Goal: Transaction & Acquisition: Purchase product/service

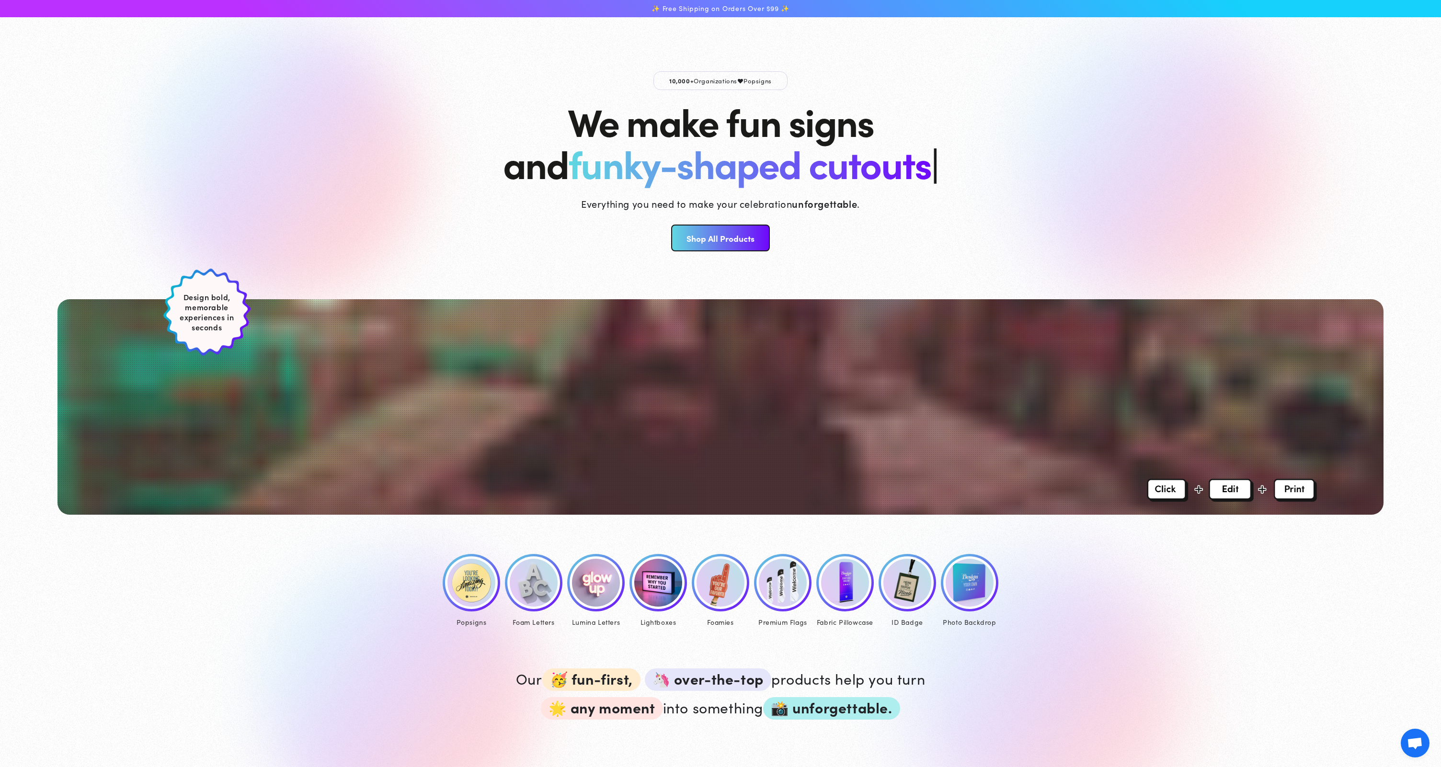
scroll to position [217, 0]
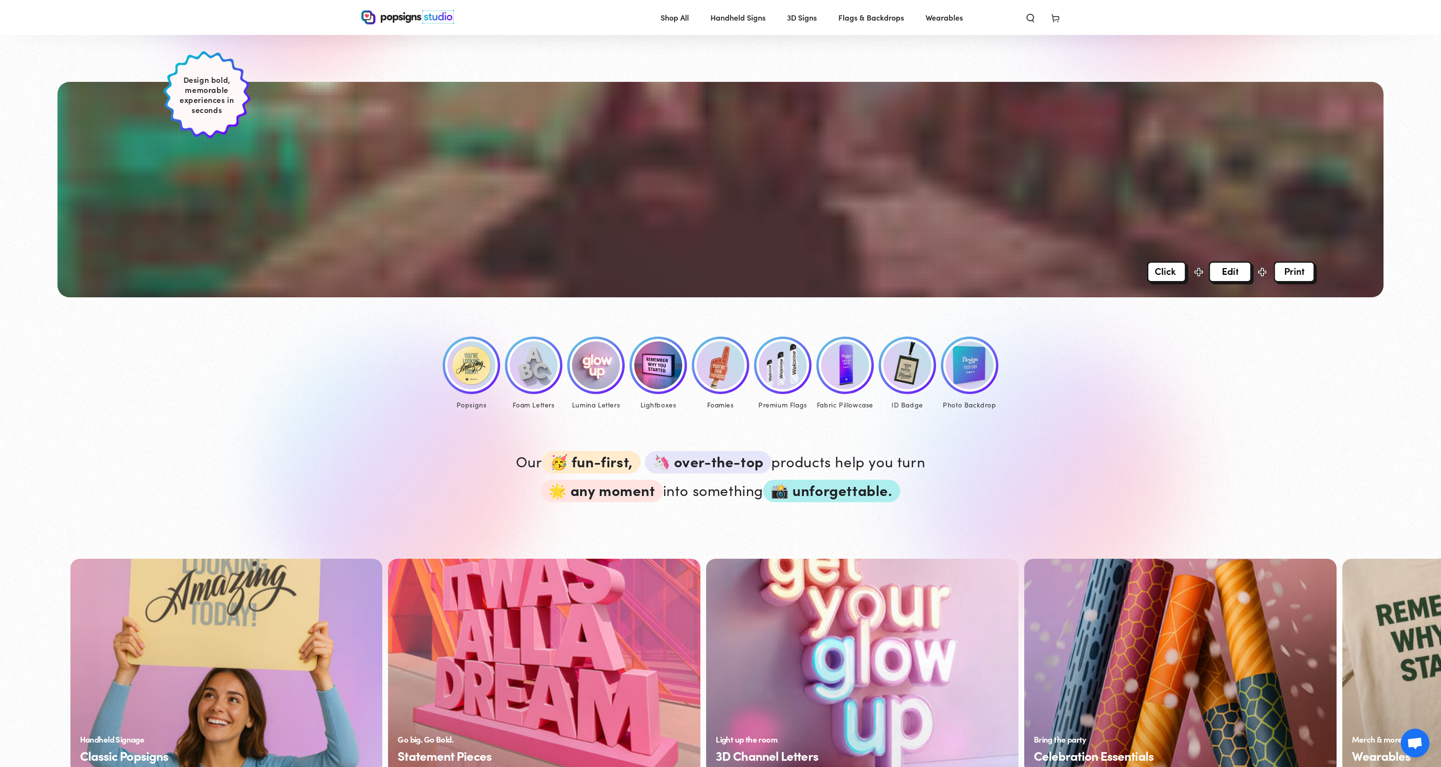
click at [476, 376] on img at bounding box center [471, 366] width 48 height 48
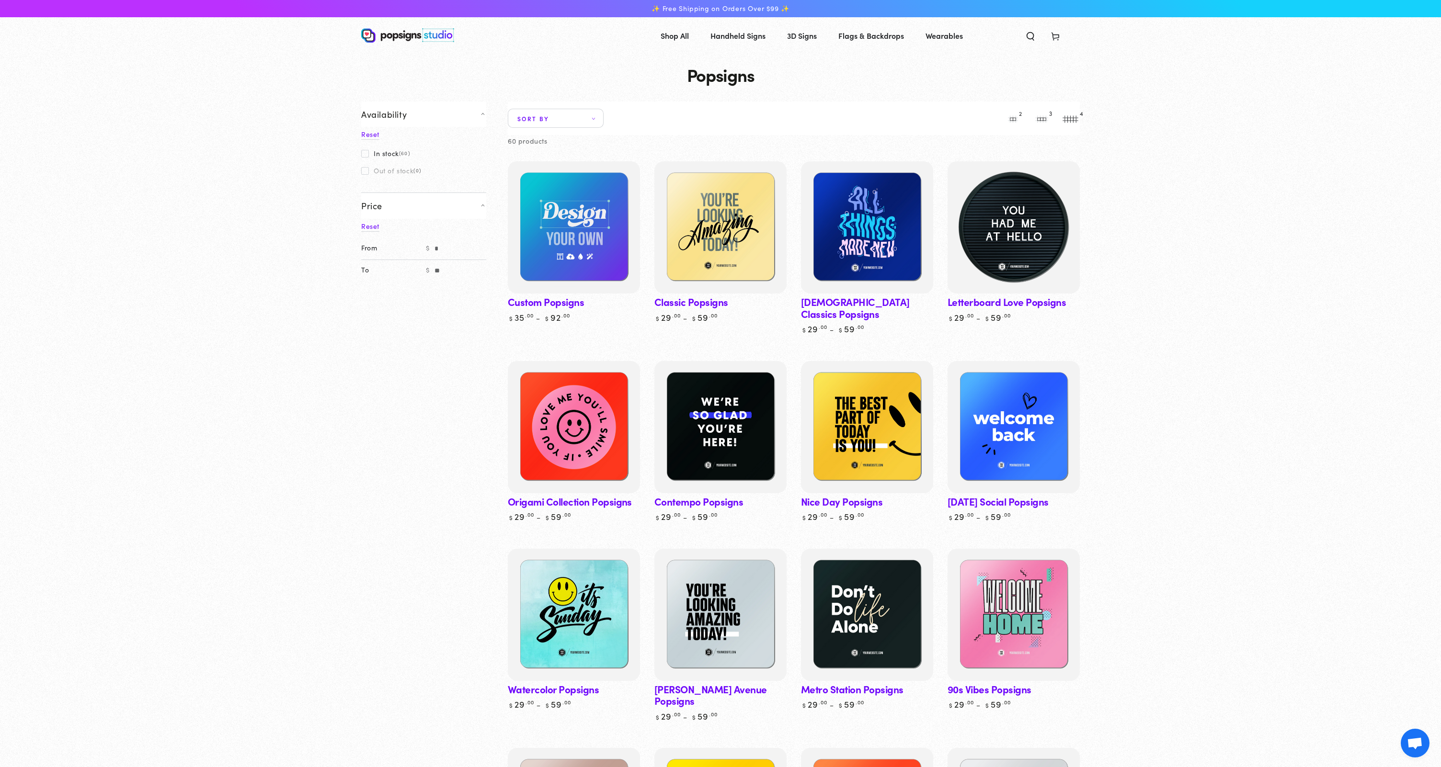
click at [1014, 240] on img at bounding box center [1014, 228] width 136 height 136
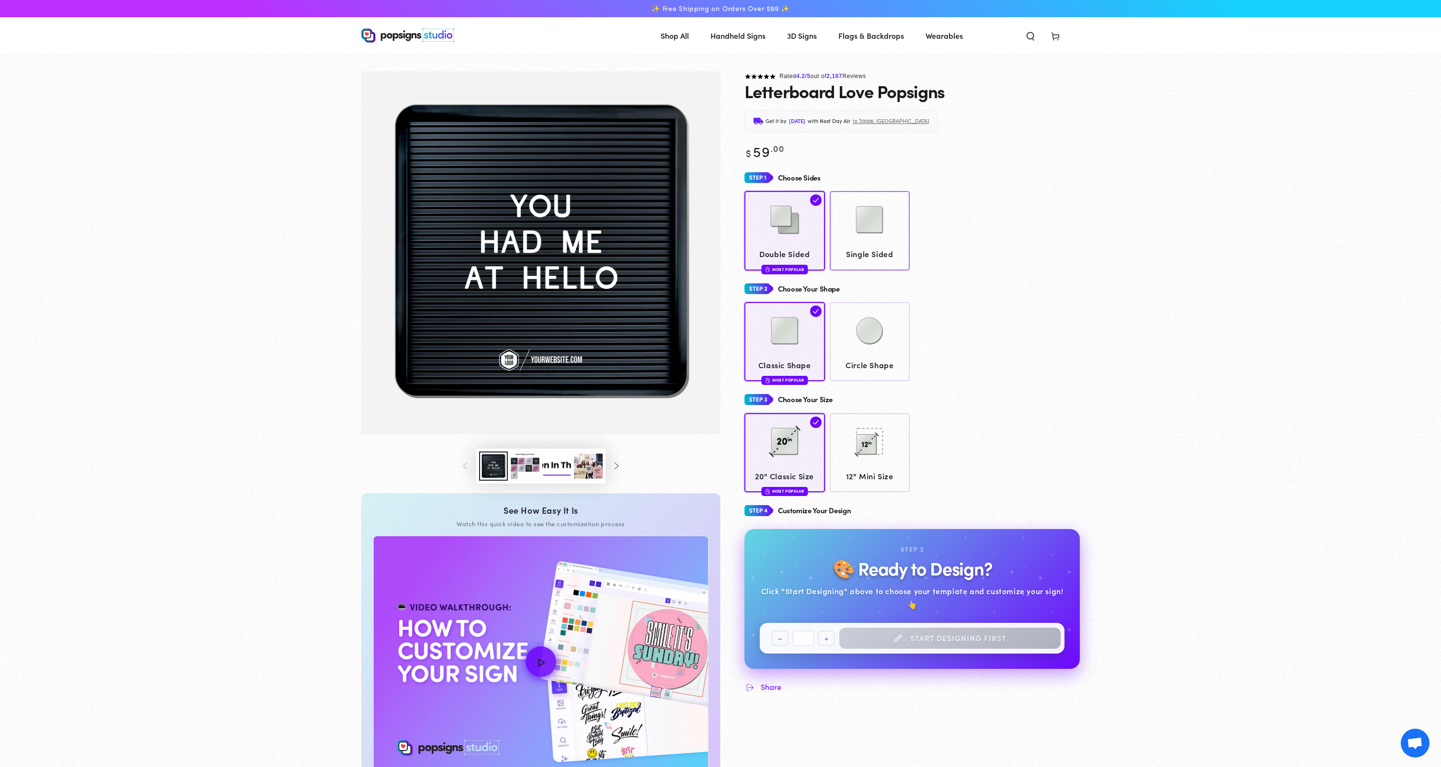
click at [890, 255] on span "Single Sided" at bounding box center [869, 254] width 71 height 14
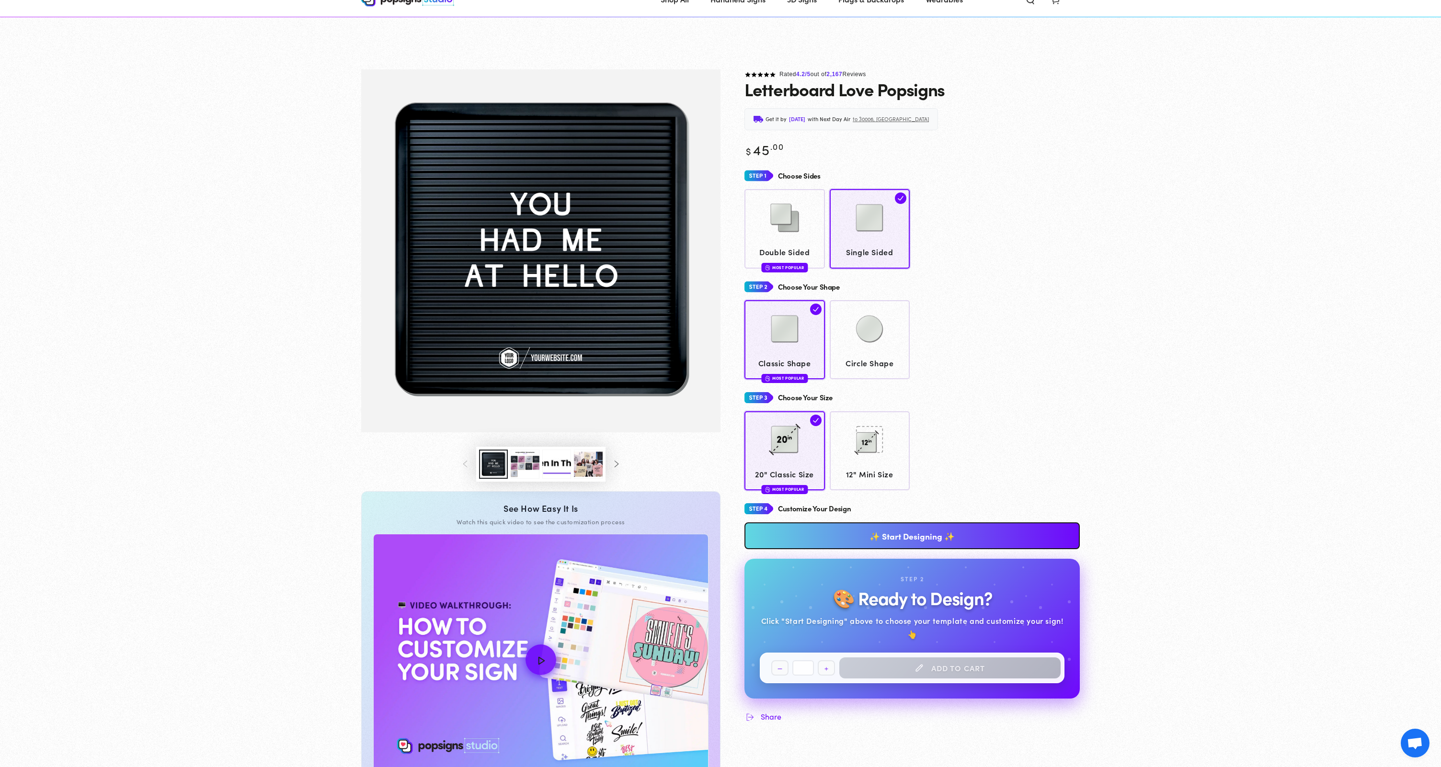
scroll to position [108, 0]
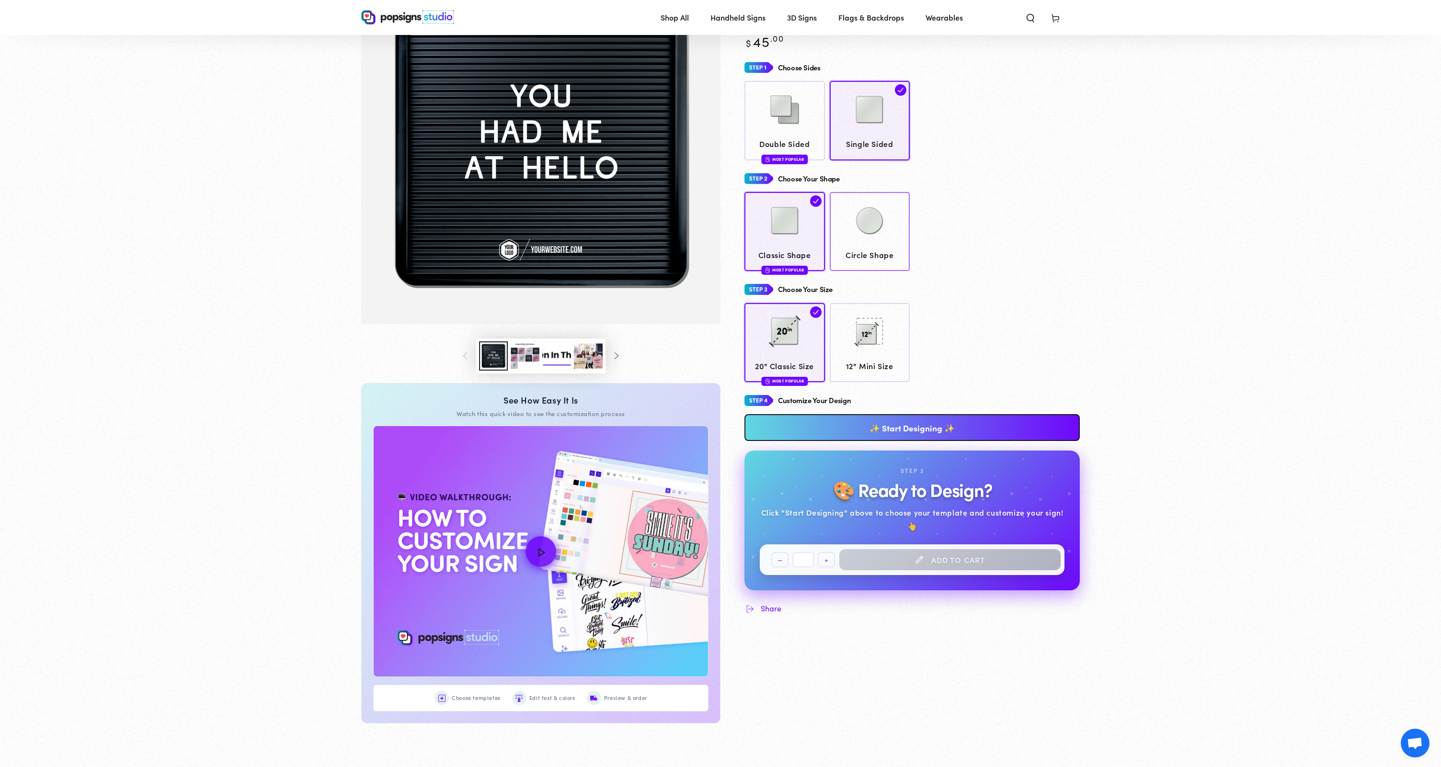
click at [881, 232] on img at bounding box center [869, 221] width 48 height 48
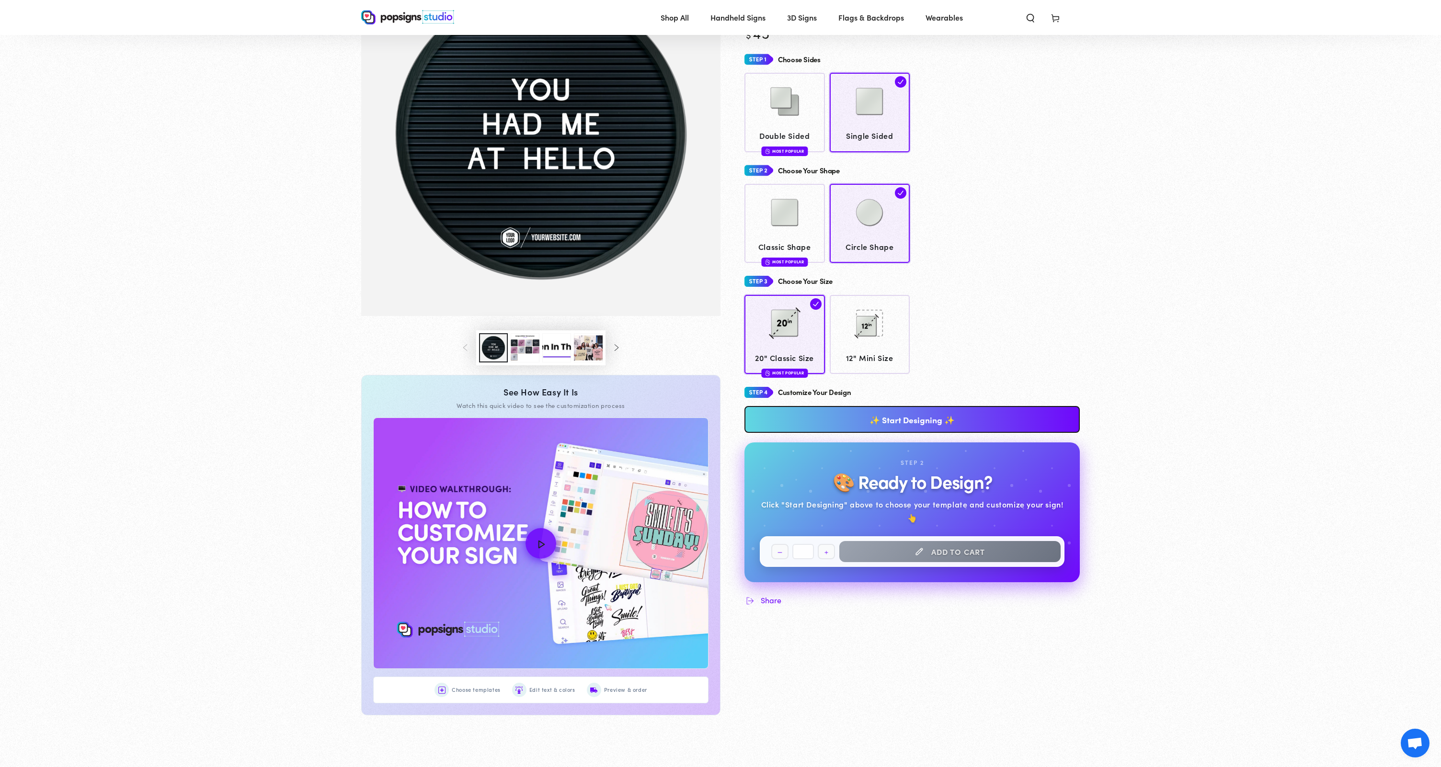
scroll to position [118, 0]
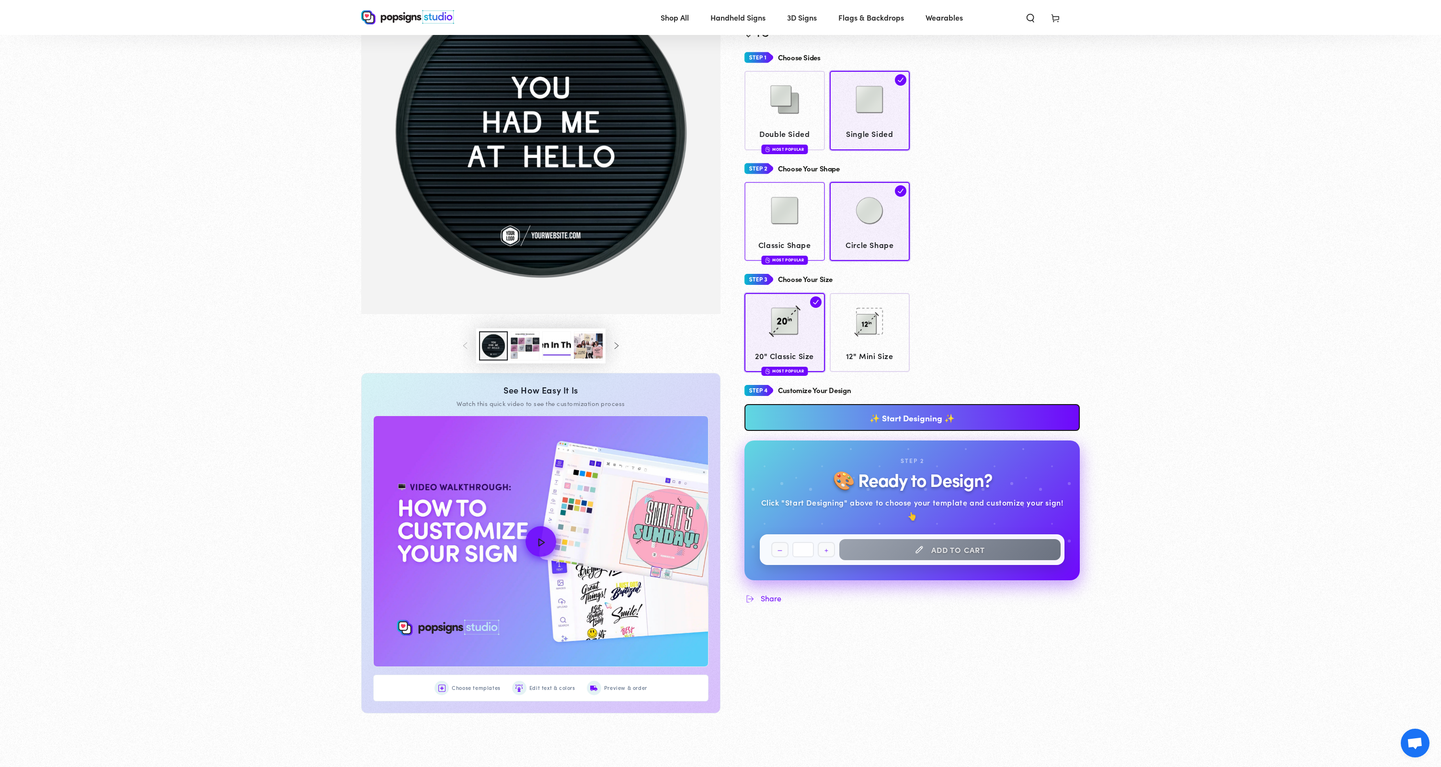
click at [792, 211] on img at bounding box center [785, 211] width 48 height 48
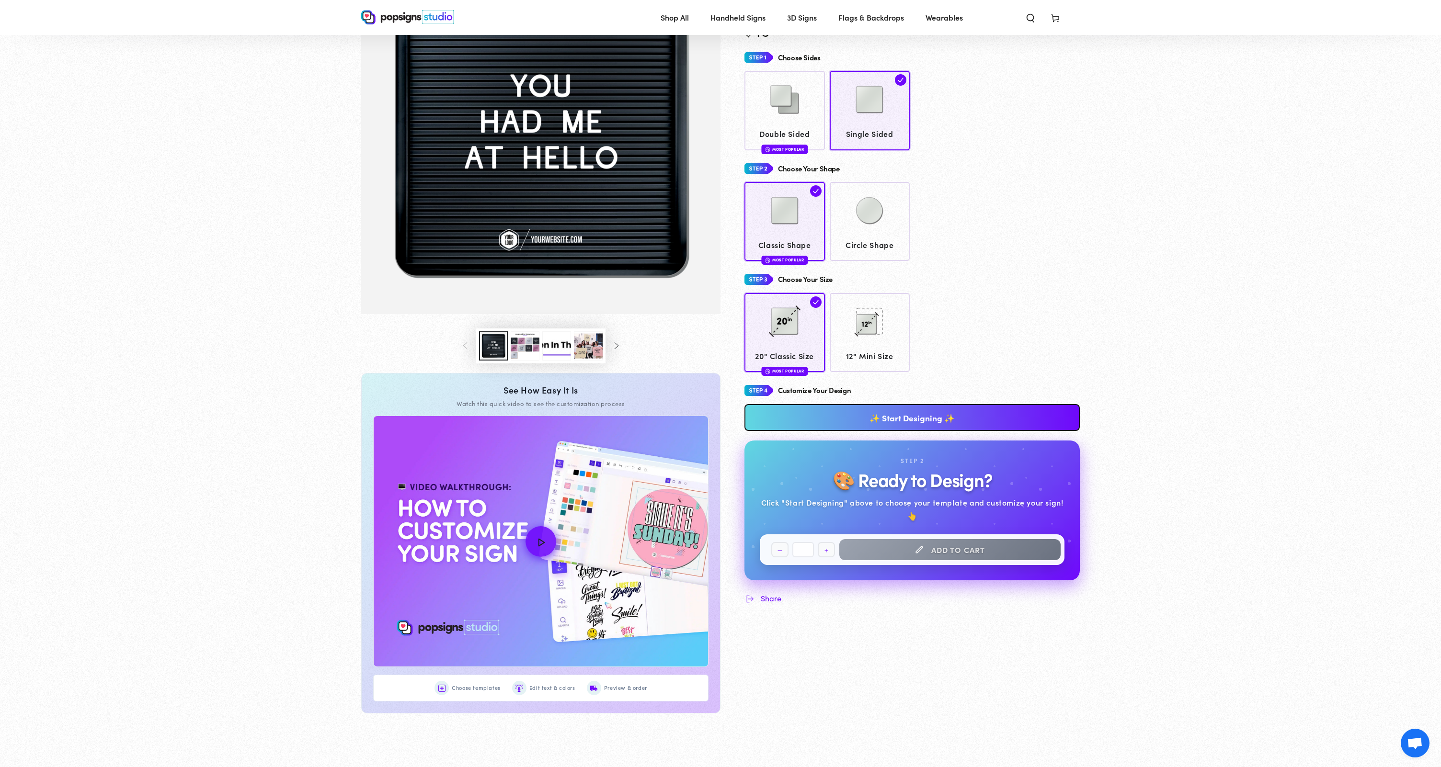
scroll to position [251, 0]
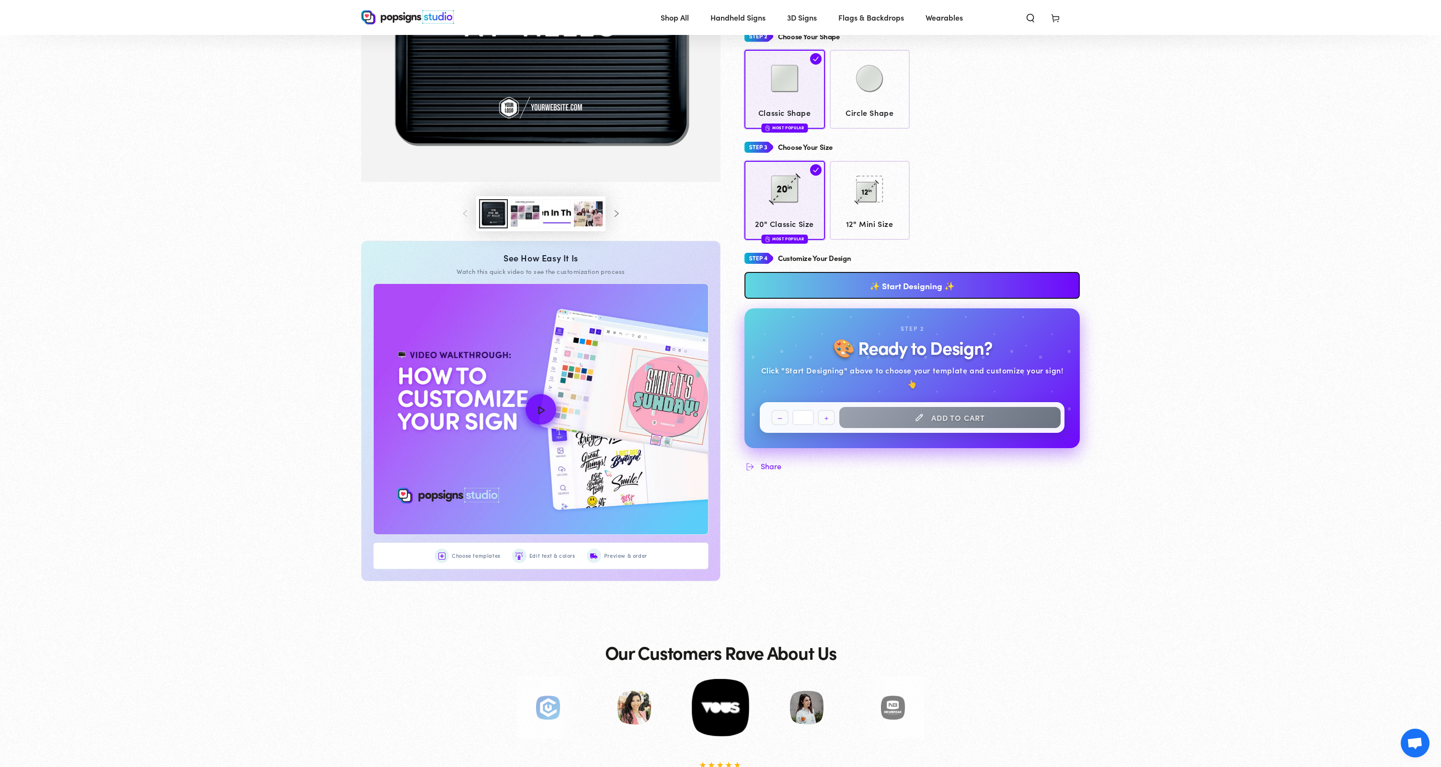
click at [886, 288] on link "✨ Start Designing ✨" at bounding box center [911, 285] width 335 height 27
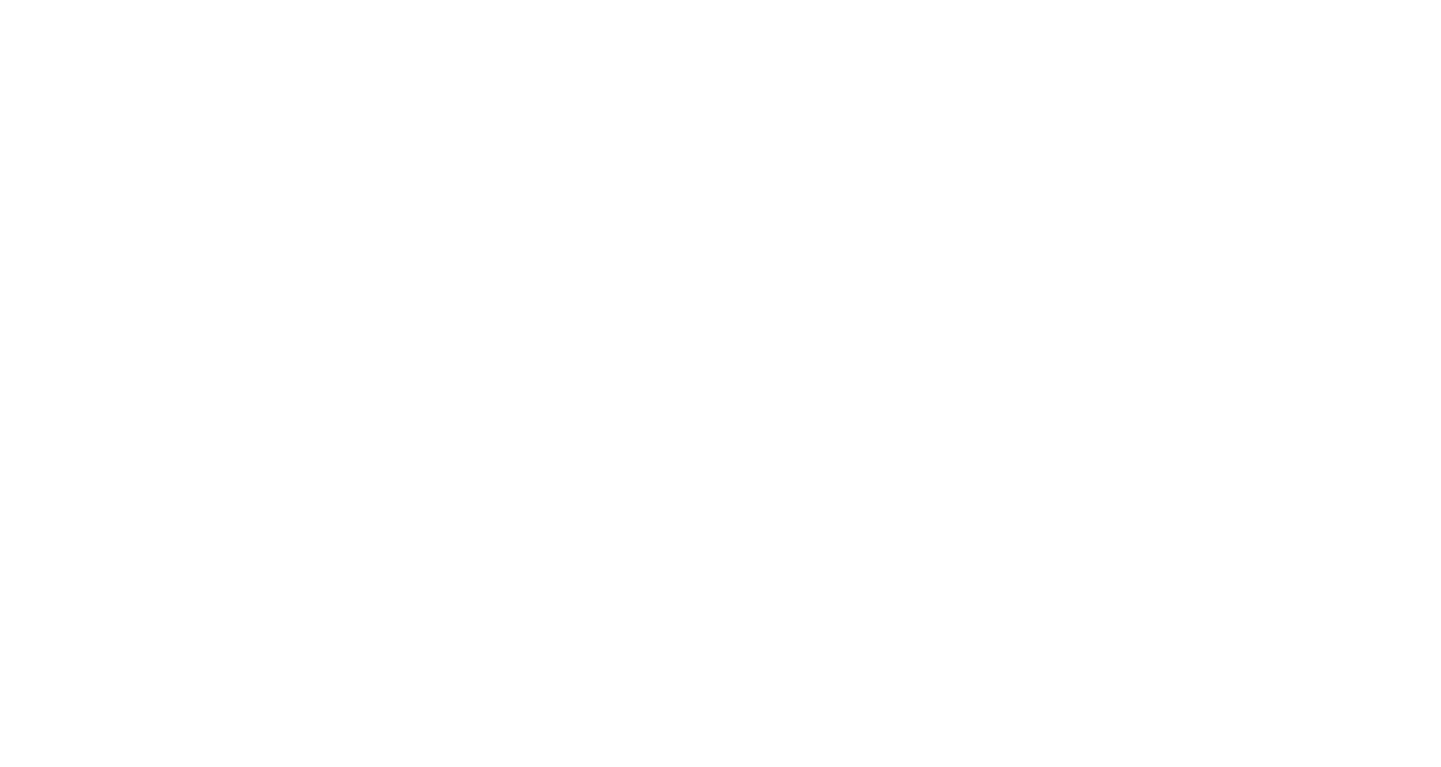
scroll to position [0, 0]
type textarea "An ancient tree with a door leading to a magical world"
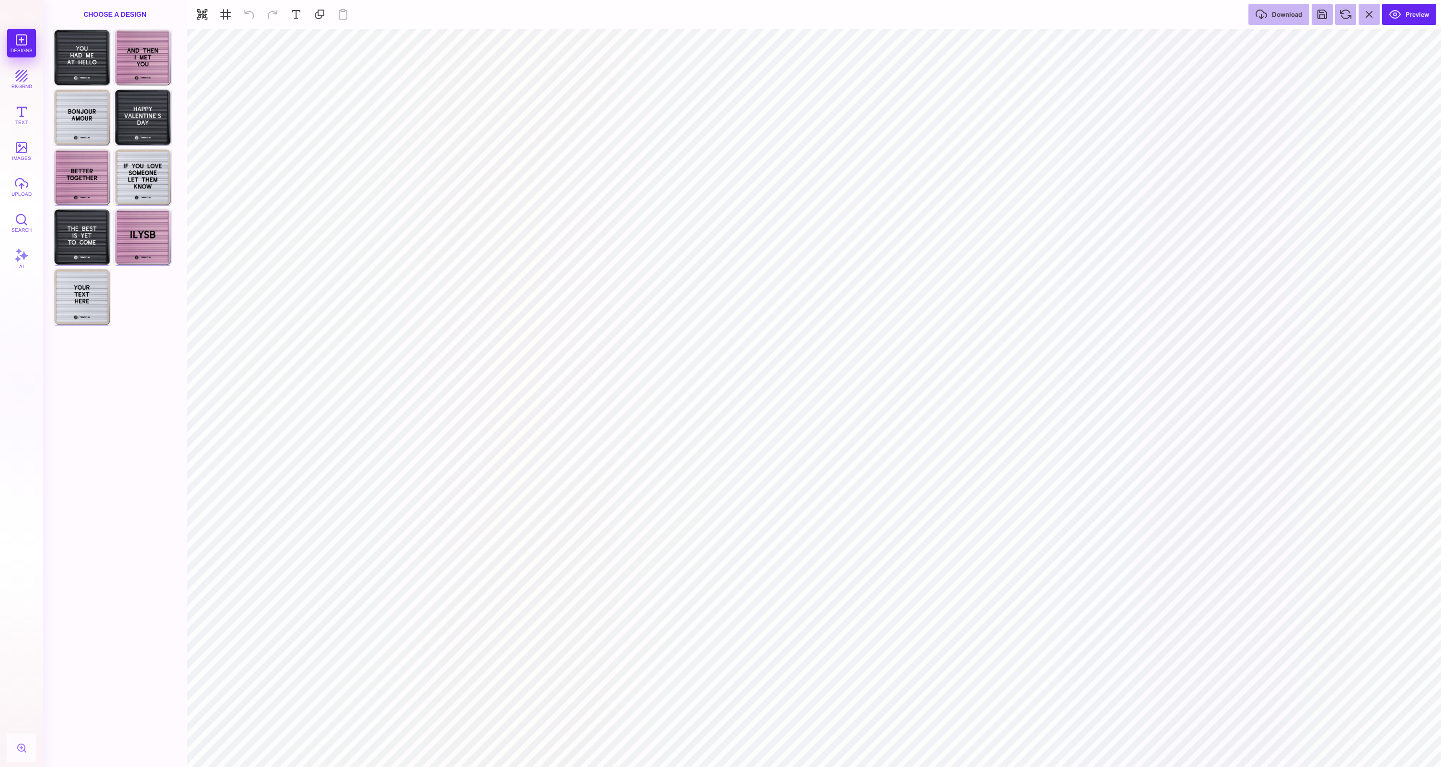
type input "#FFFFFF"
type textarea "**** *******"
click at [17, 150] on button "images" at bounding box center [21, 151] width 29 height 29
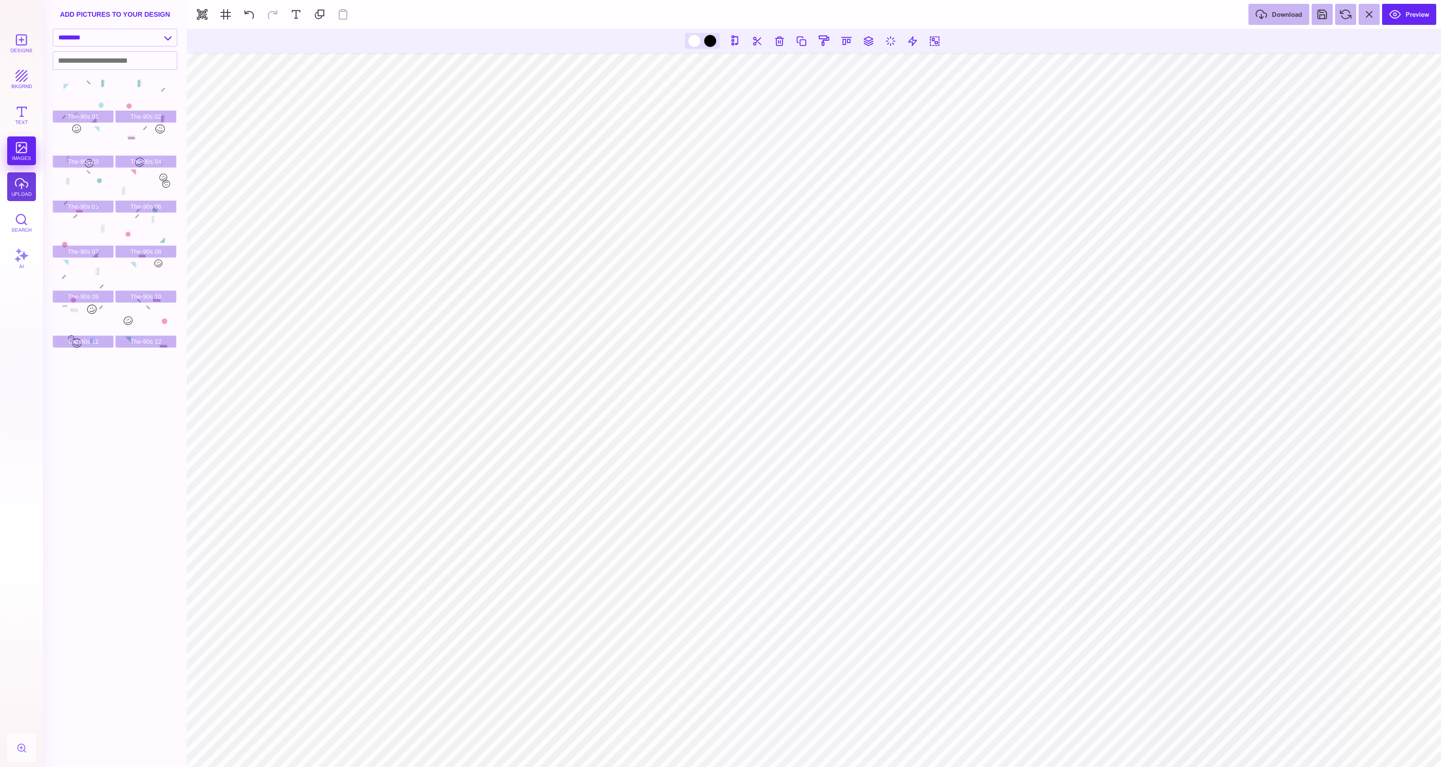
click at [24, 186] on button "upload" at bounding box center [21, 186] width 29 height 29
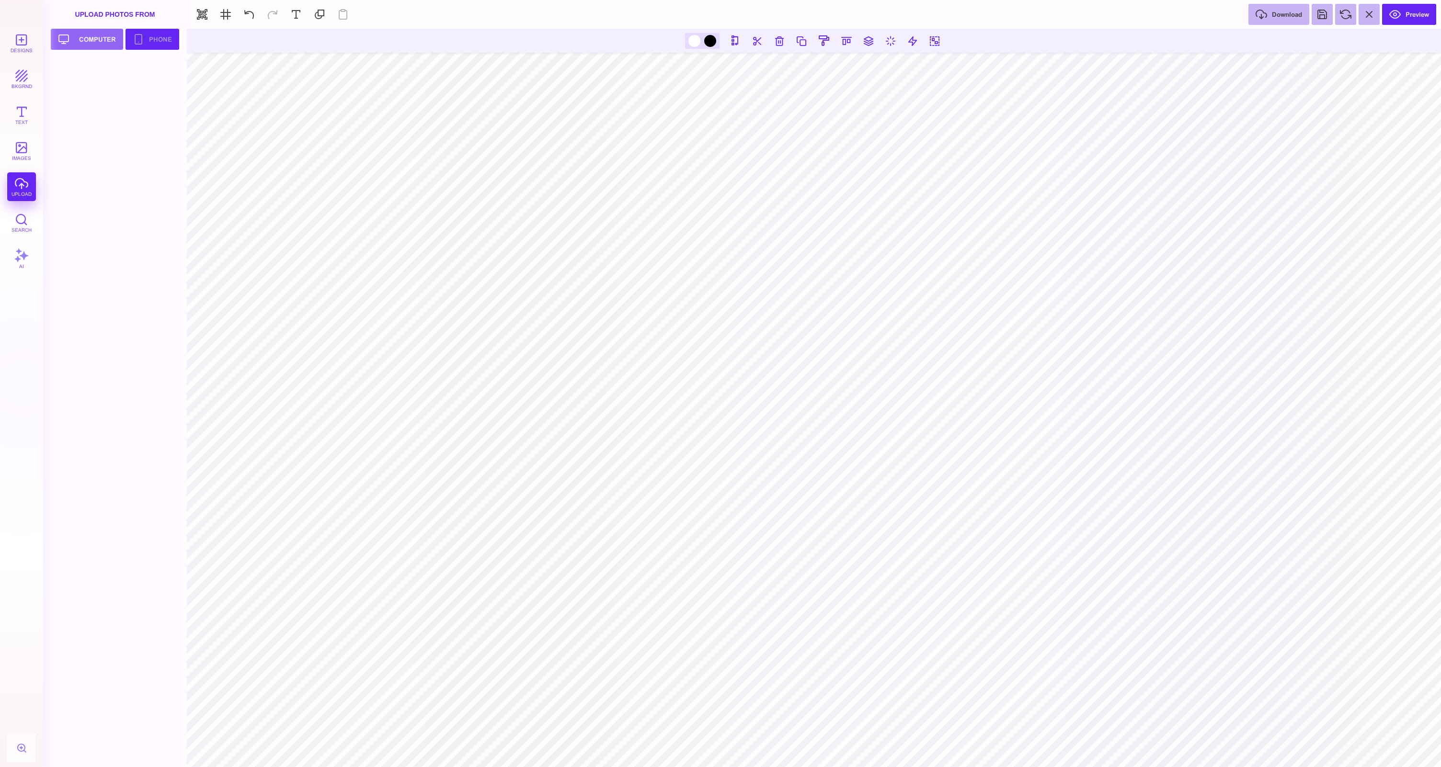
click at [148, 41] on button "Phone" at bounding box center [152, 39] width 54 height 21
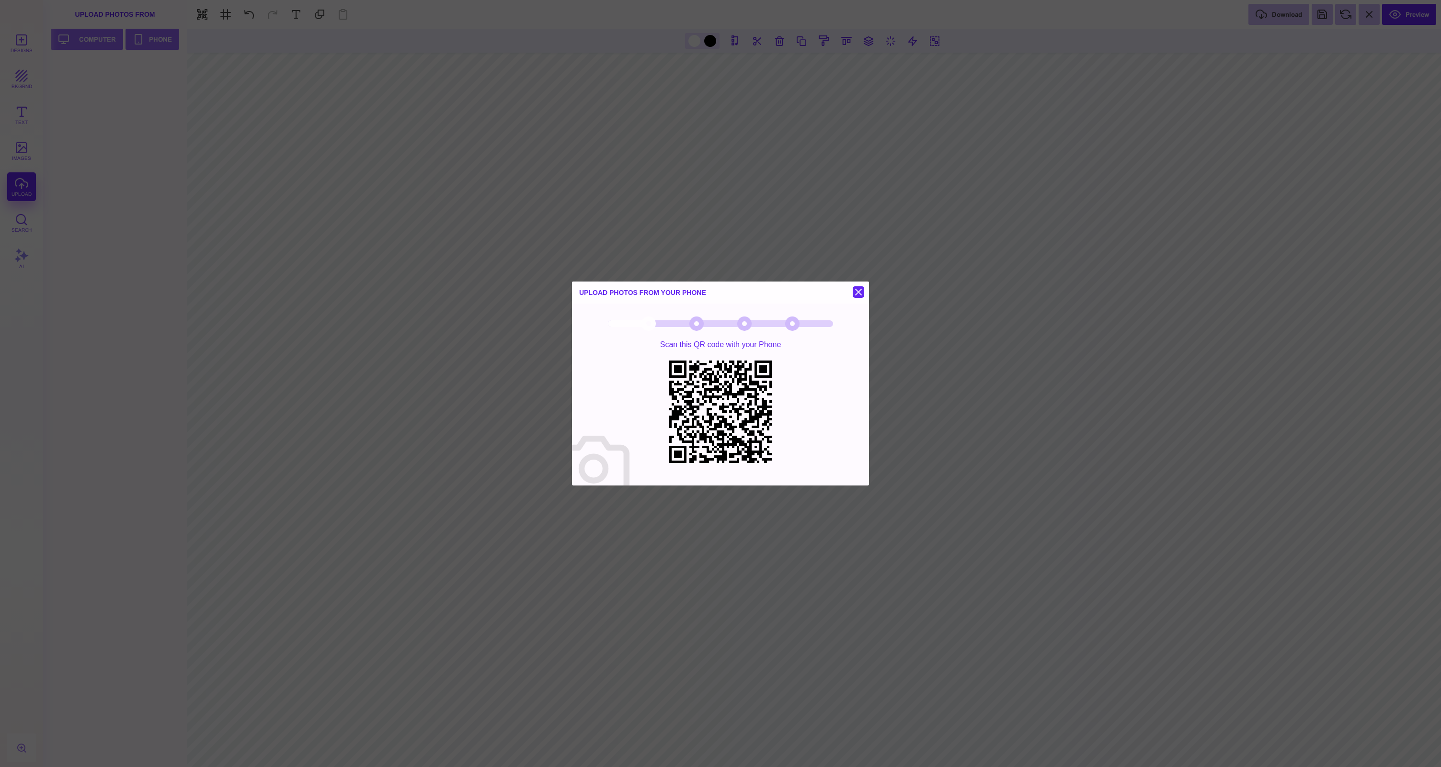
click at [856, 290] on button at bounding box center [858, 291] width 11 height 11
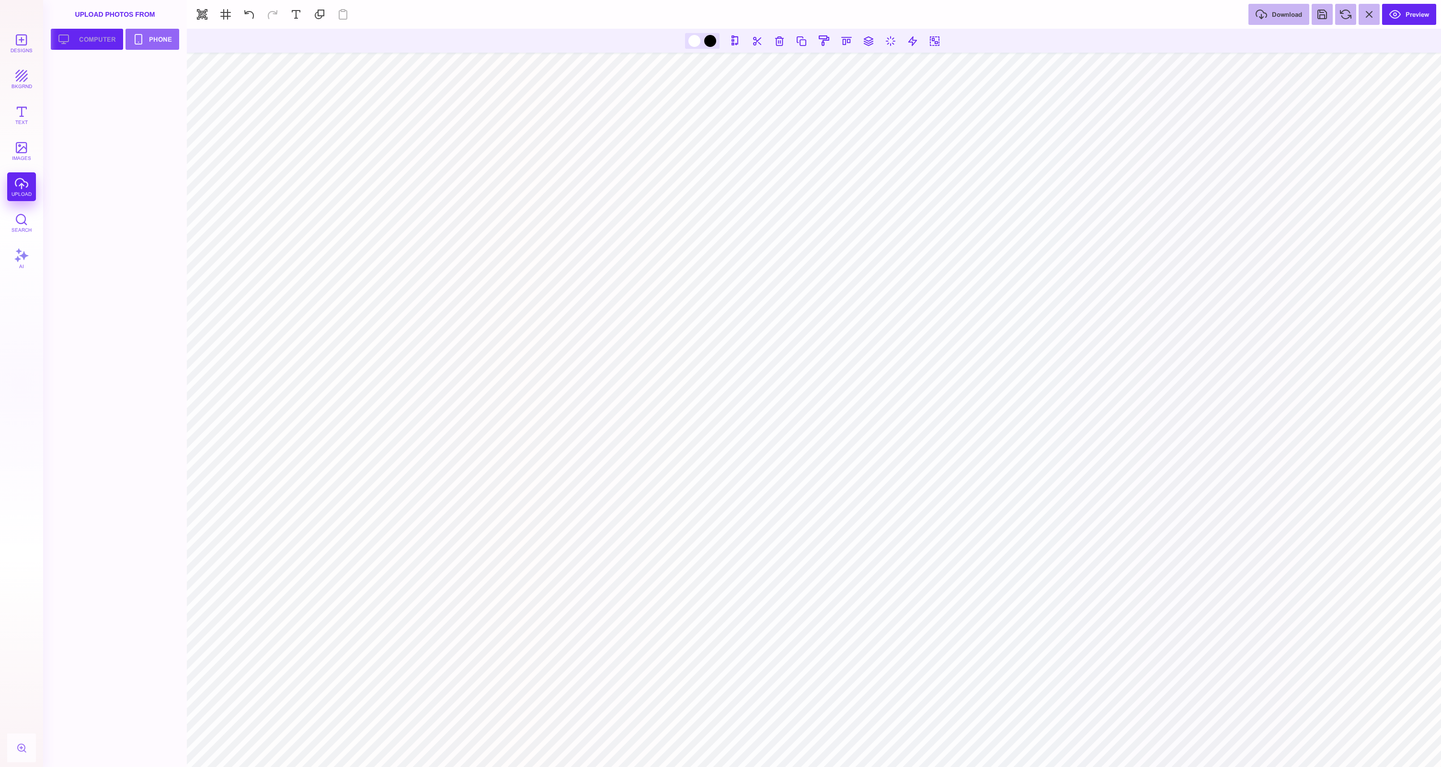
click at [86, 37] on button "Upload your artwork Computer" at bounding box center [87, 39] width 72 height 21
type input "#FFFFFF"
type textarea "**********"
click at [1397, 18] on button "Preview" at bounding box center [1409, 14] width 54 height 21
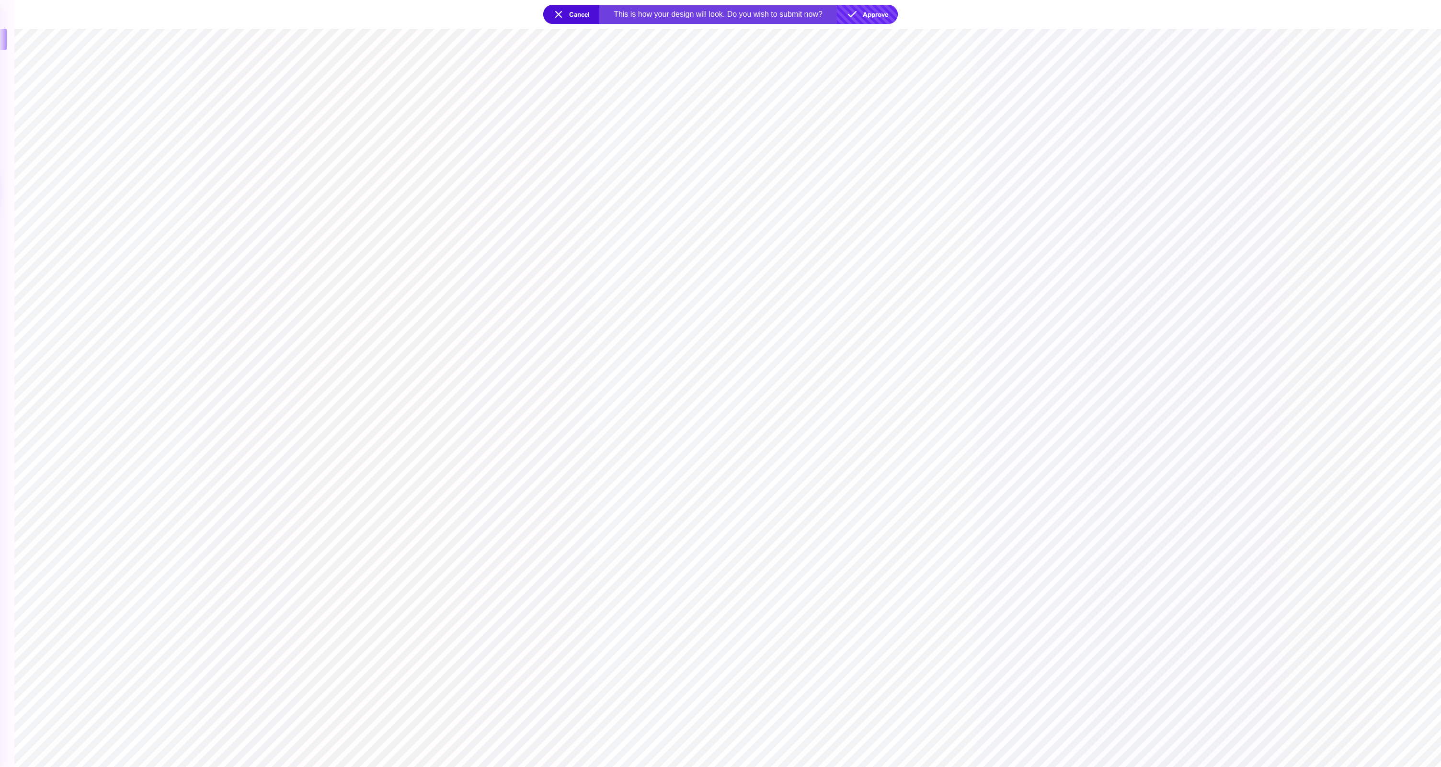
click at [875, 11] on button "Approve" at bounding box center [867, 14] width 61 height 19
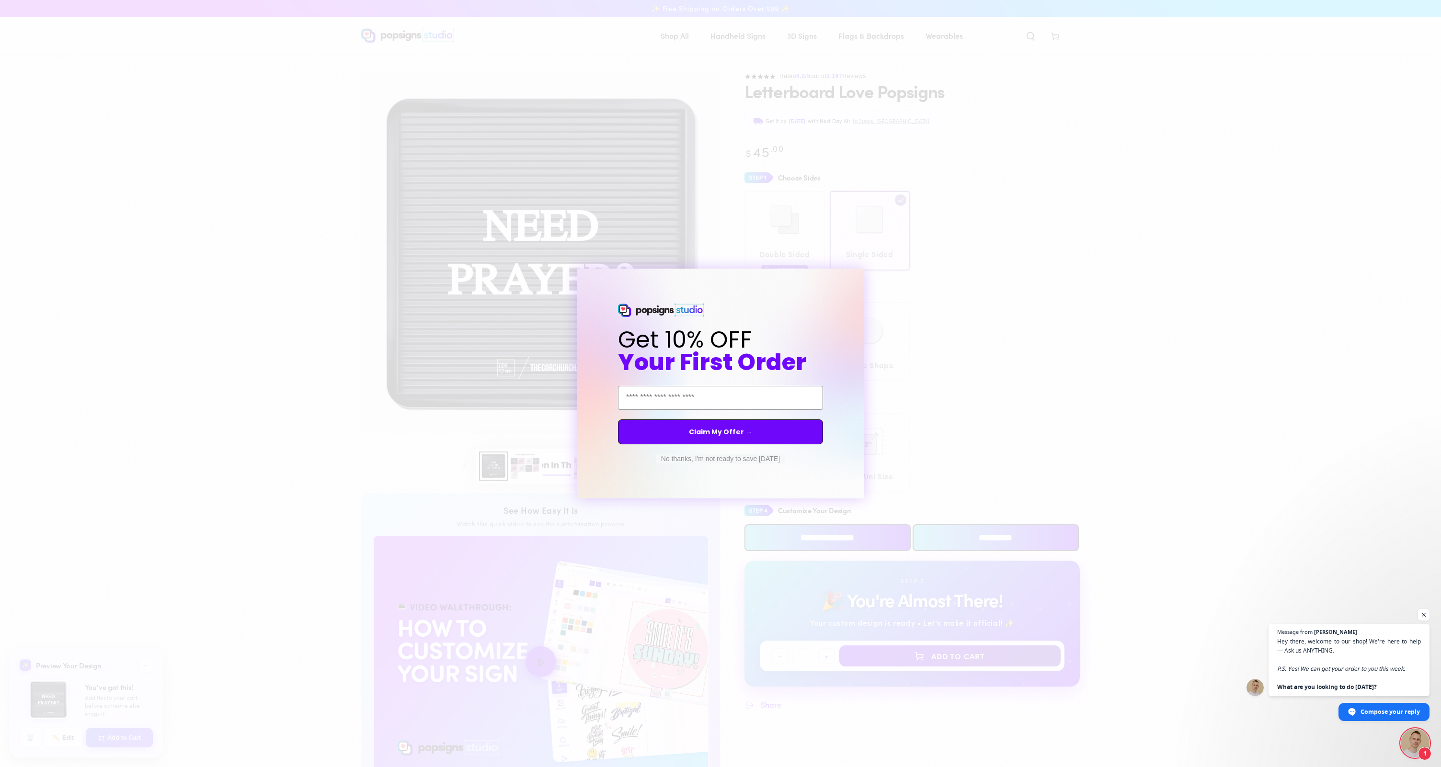
click at [867, 280] on circle "Close dialog" at bounding box center [865, 277] width 9 height 9
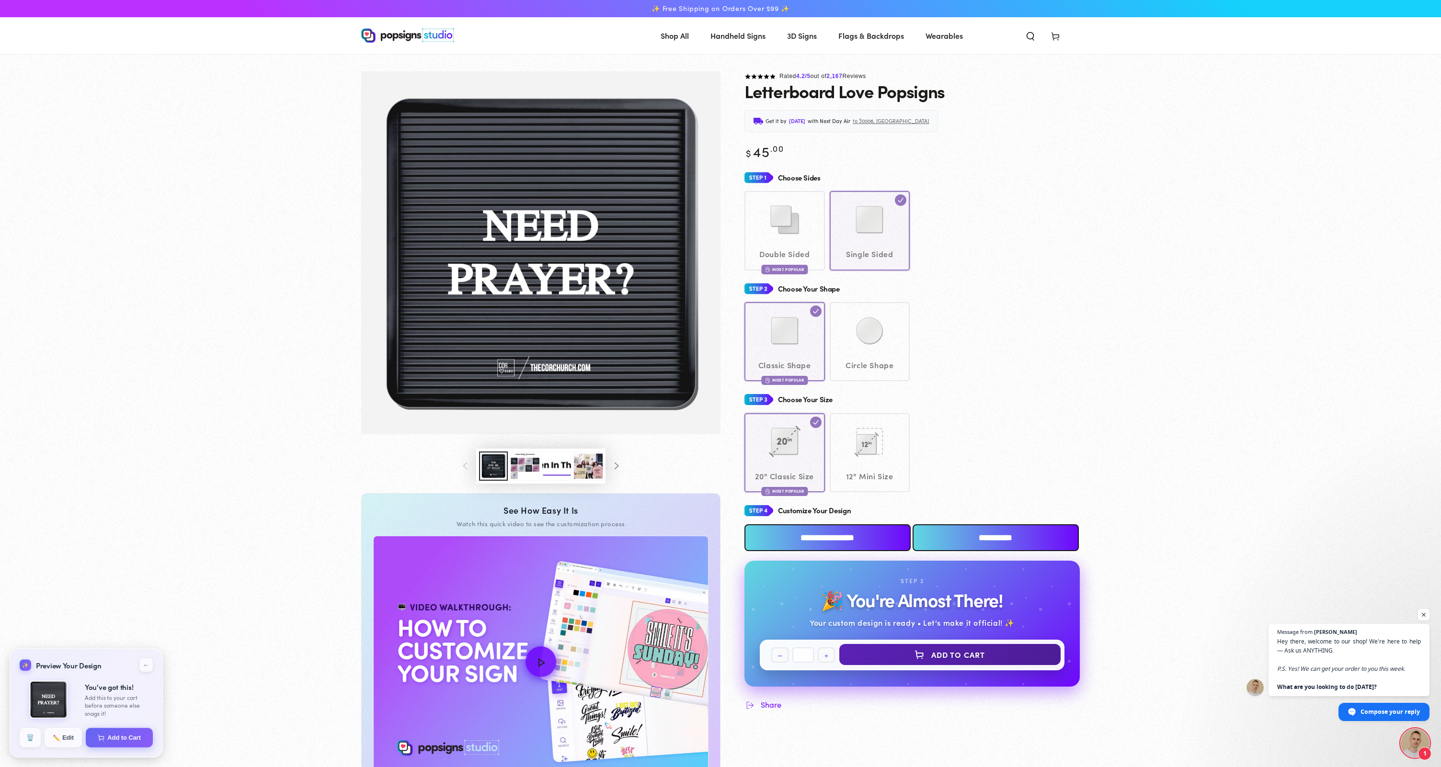
click at [951, 658] on button "Add to Cart" at bounding box center [949, 654] width 221 height 21
select select "**********"
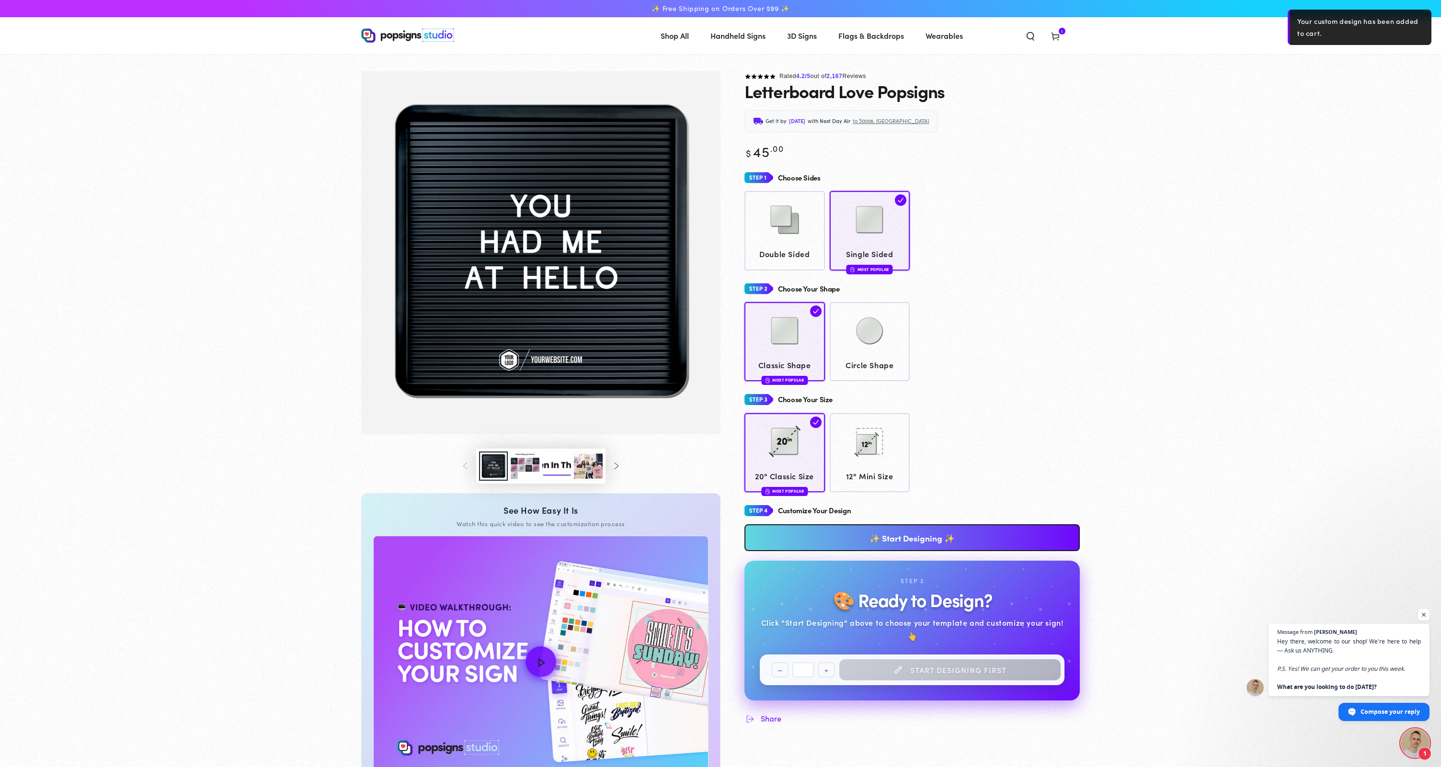
click at [1058, 41] on icon at bounding box center [1055, 36] width 10 height 10
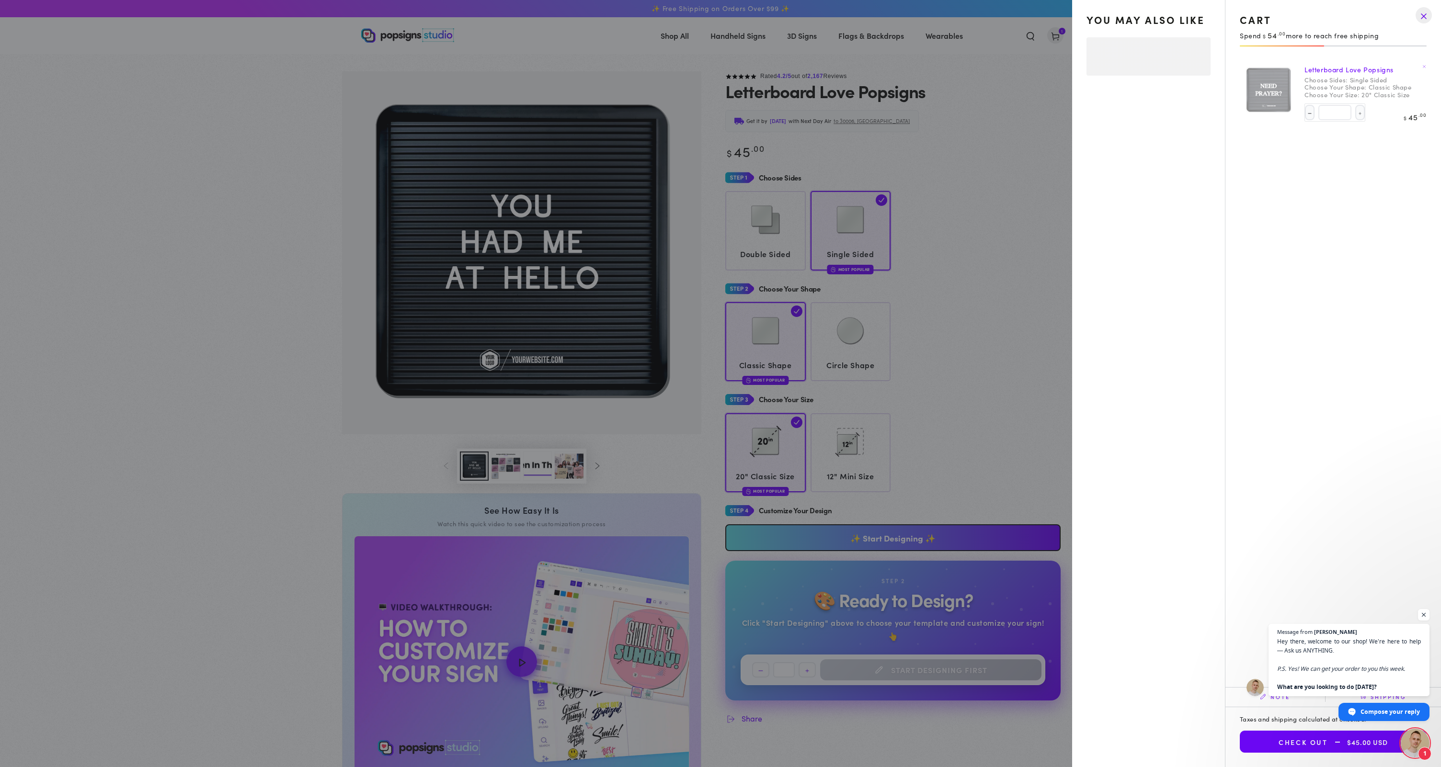
select select "**********"
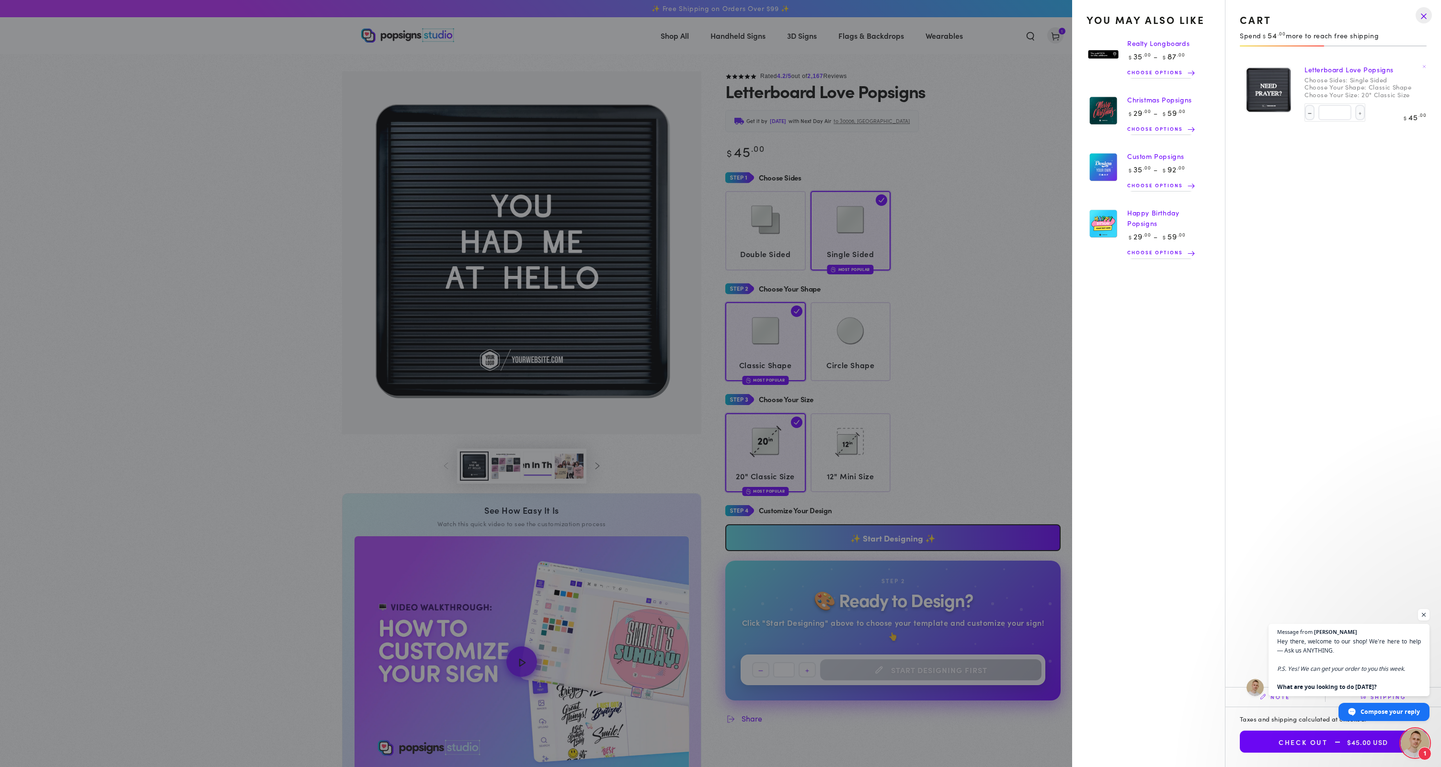
click at [1044, 46] on summary "Cart 1 1 item" at bounding box center [1055, 35] width 25 height 21
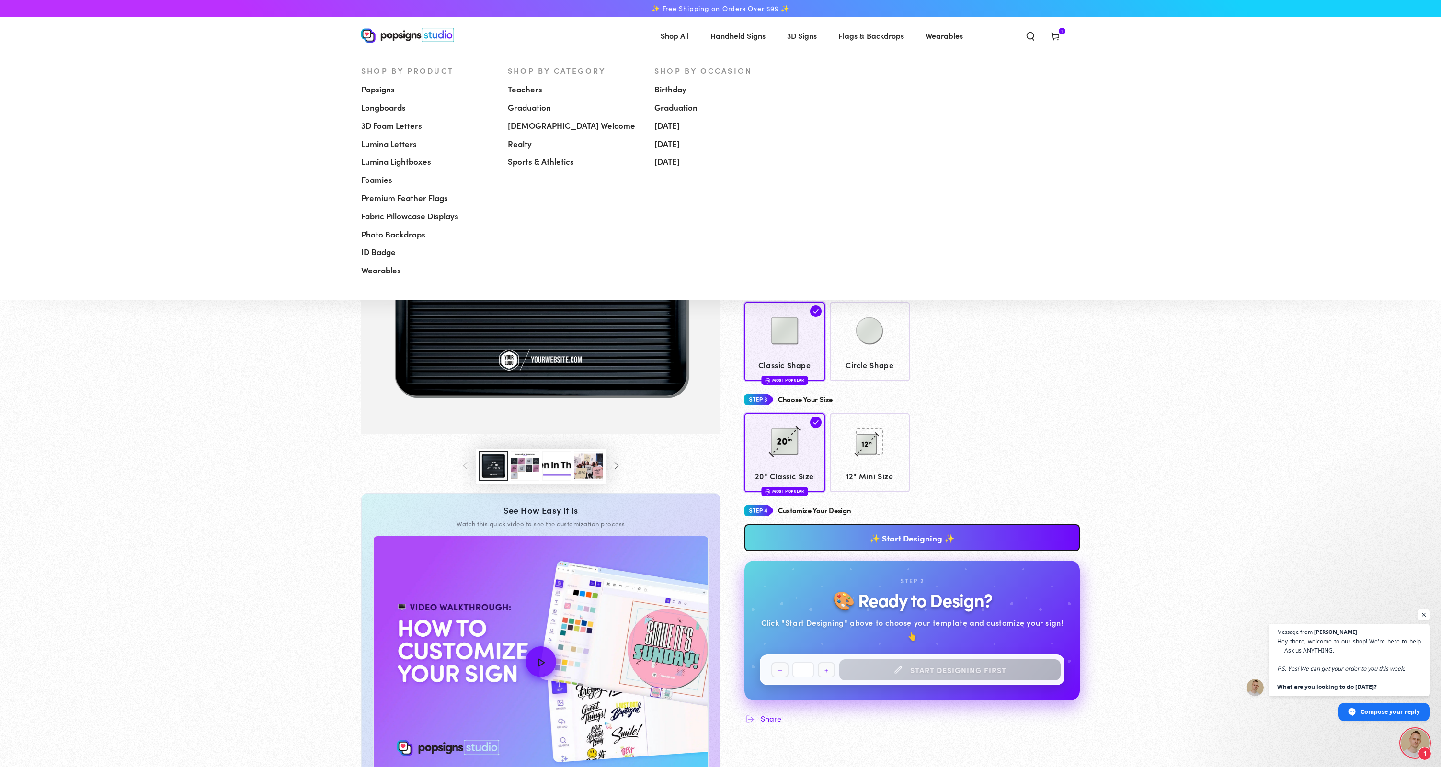
click at [523, 126] on span "[DEMOGRAPHIC_DATA] Welcome" at bounding box center [571, 125] width 127 height 11
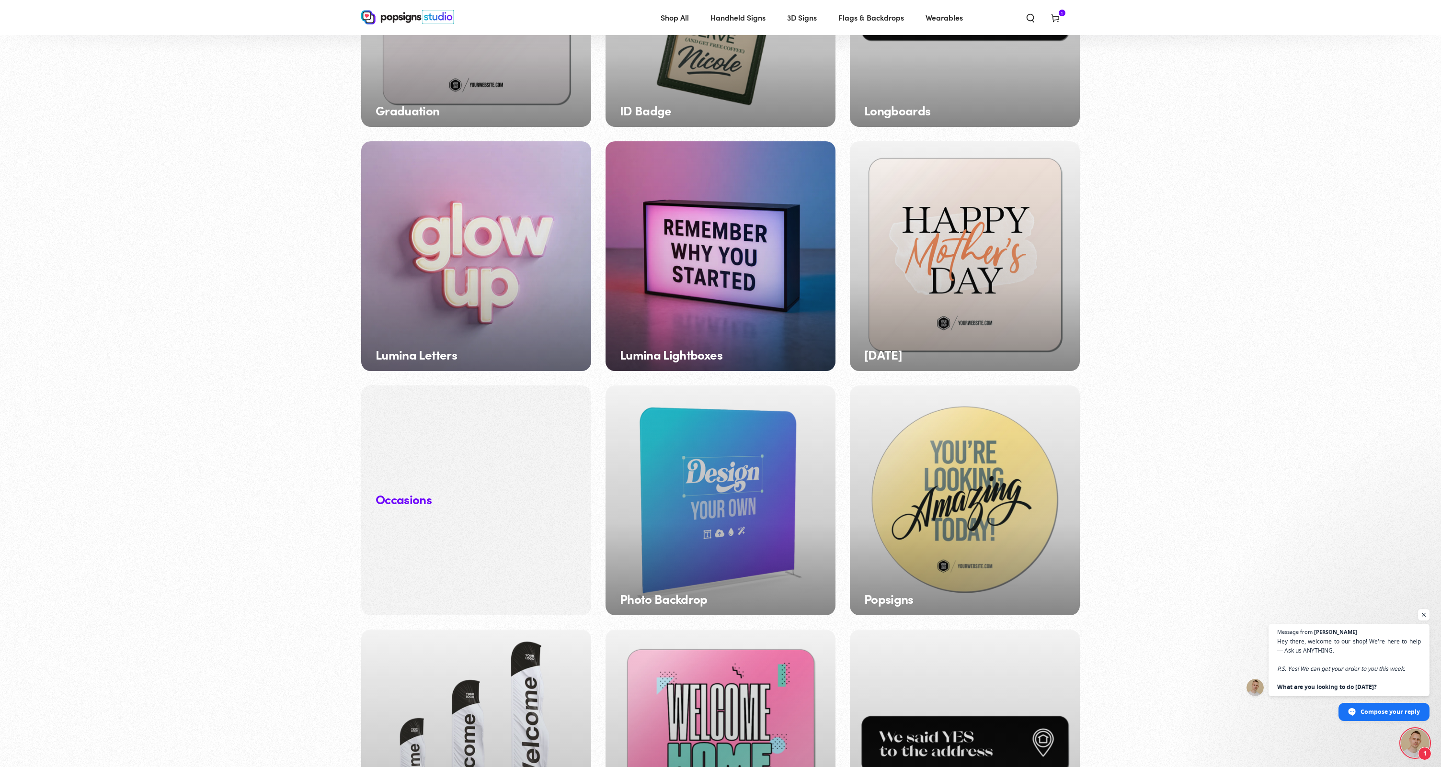
scroll to position [867, 0]
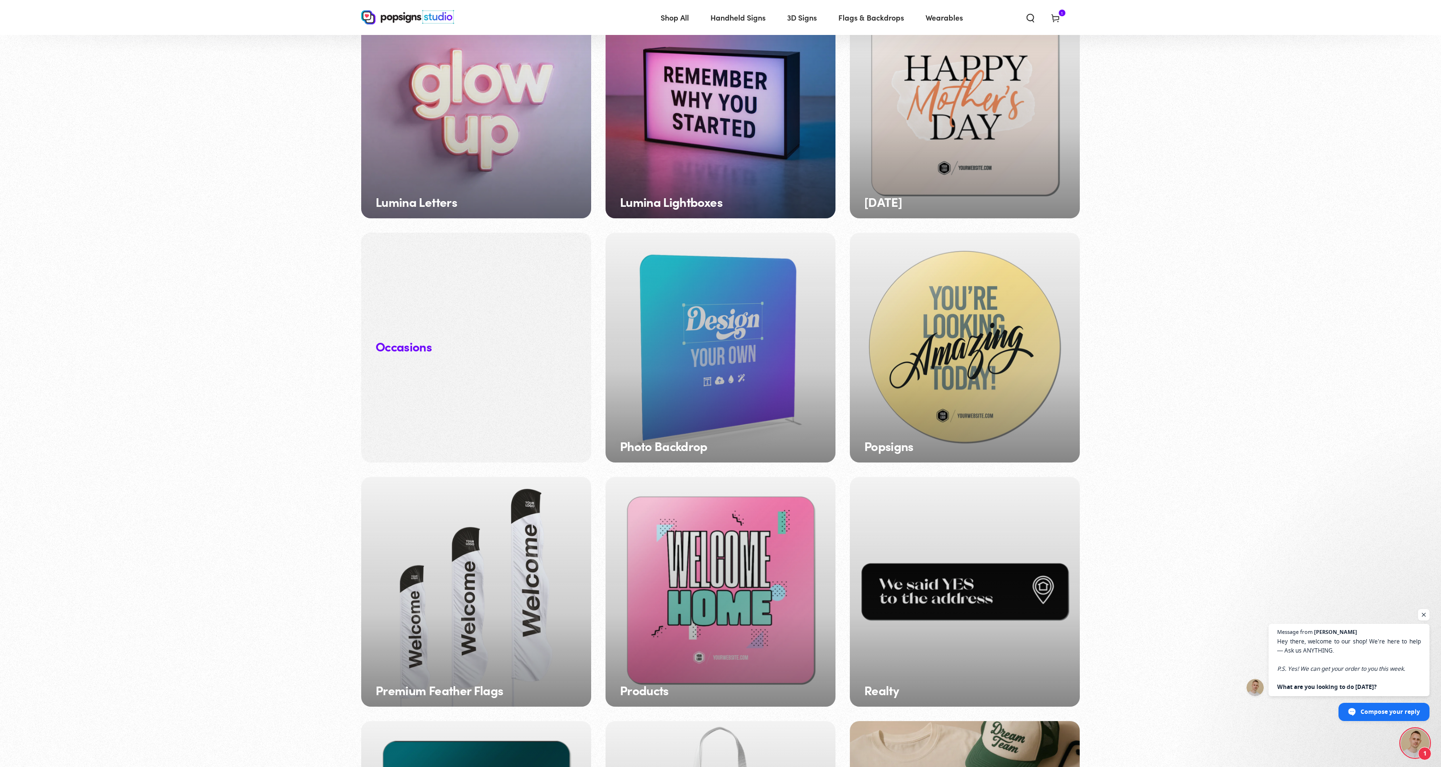
click at [944, 419] on div "Popsigns" at bounding box center [965, 348] width 230 height 230
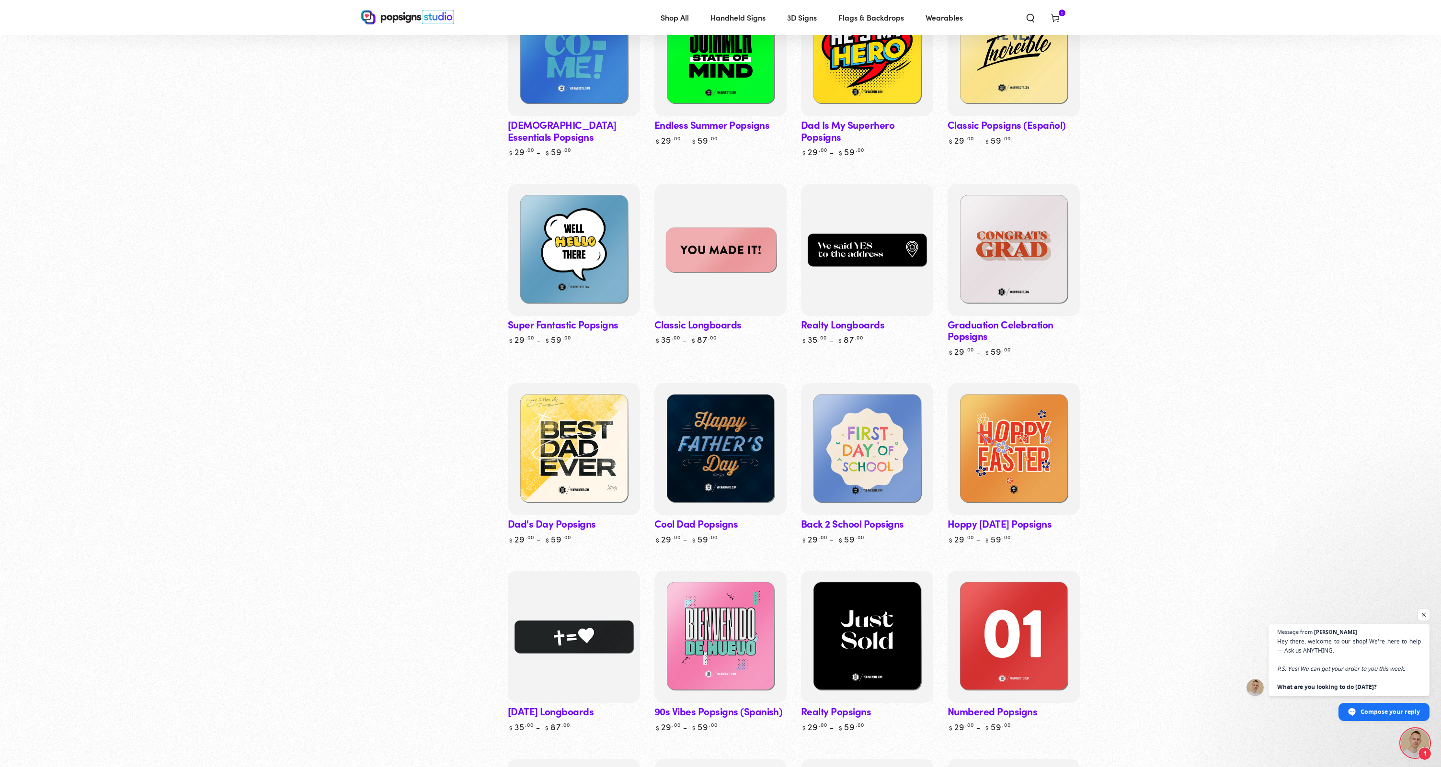
scroll to position [1050, 0]
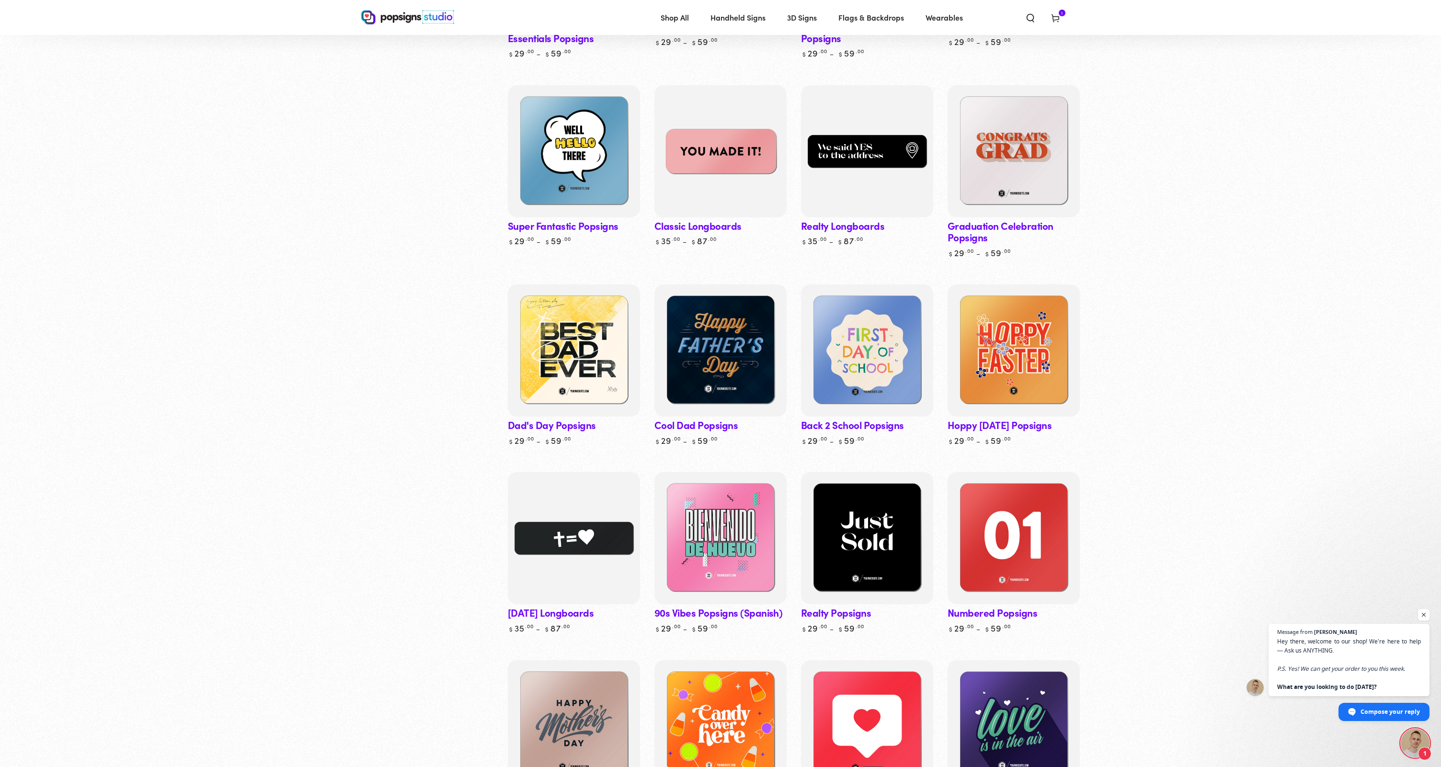
click at [736, 157] on img at bounding box center [720, 151] width 136 height 136
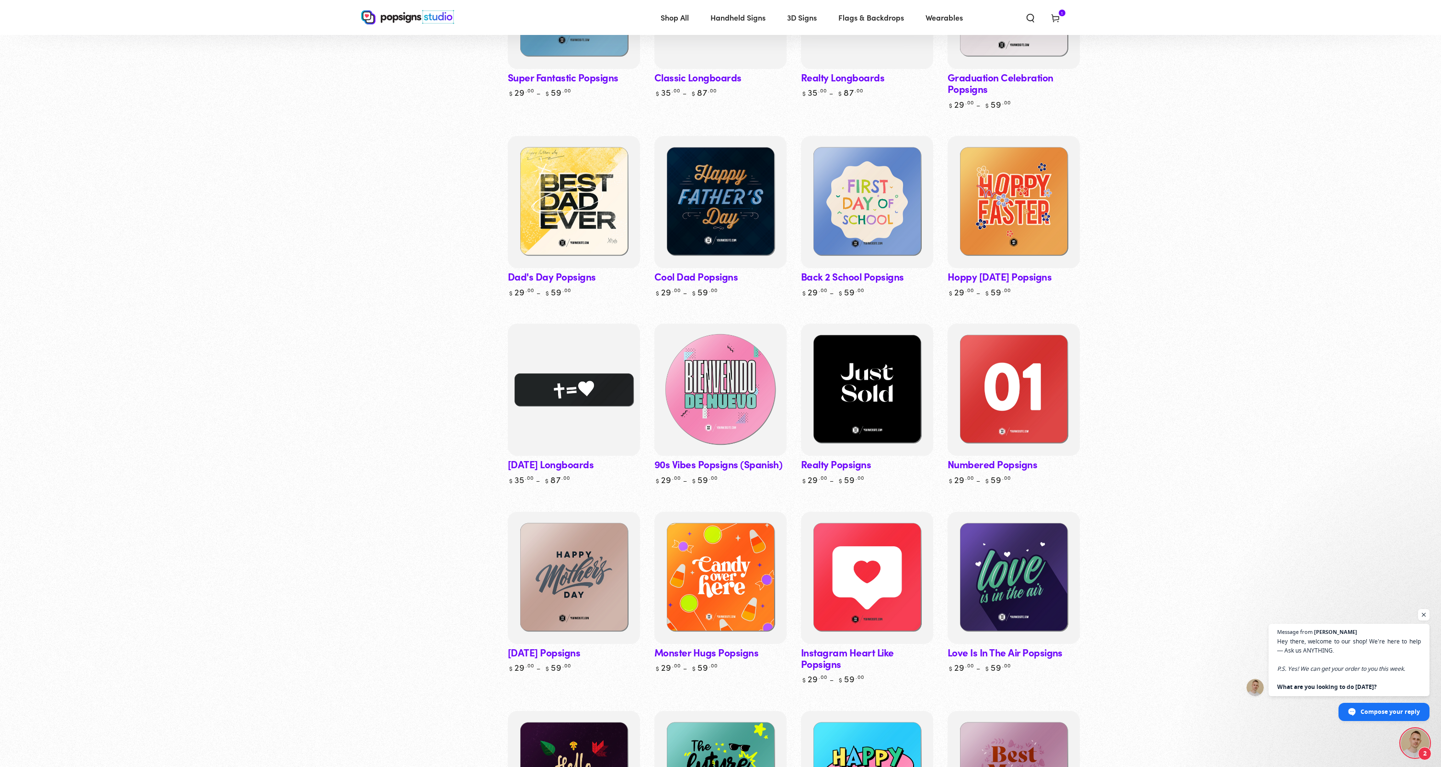
scroll to position [1176, 0]
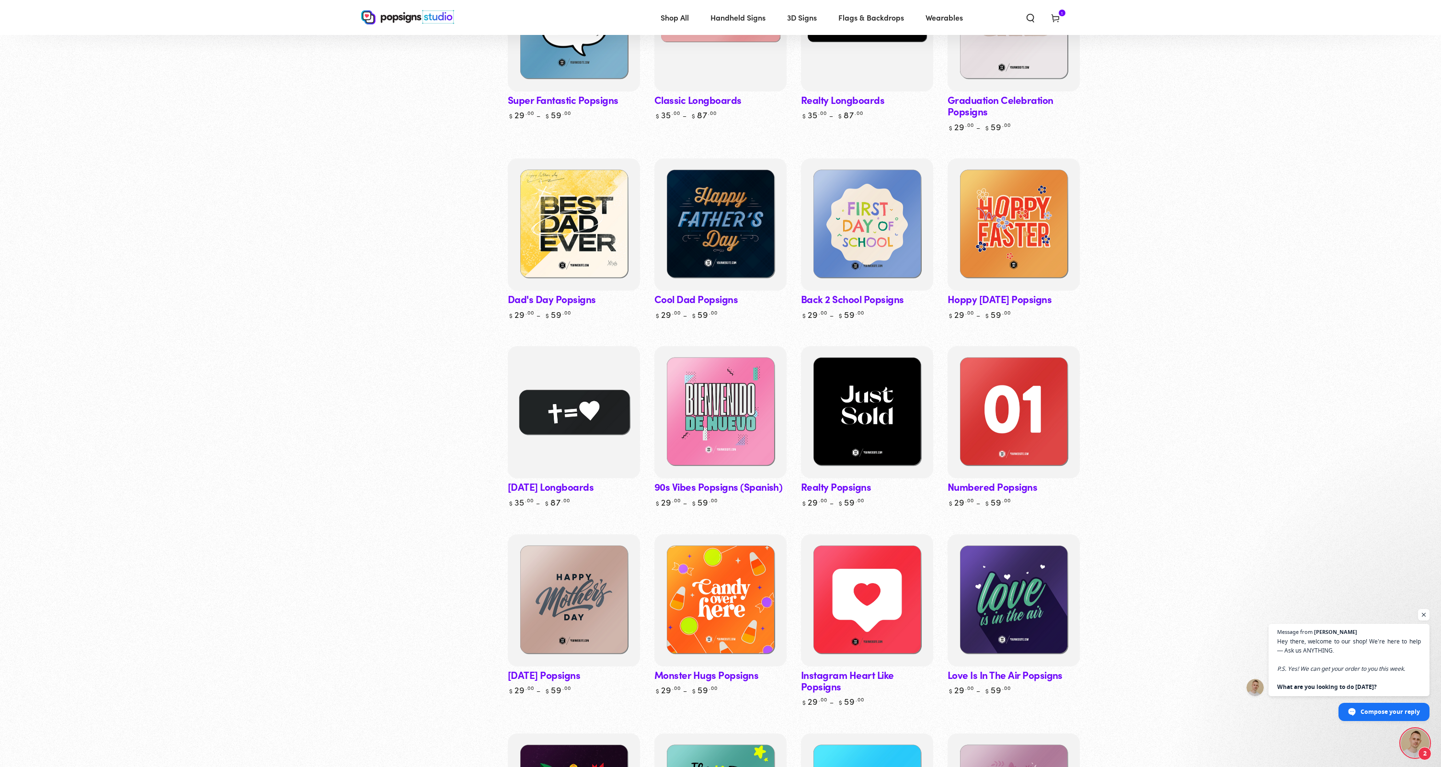
click at [582, 379] on img at bounding box center [574, 412] width 136 height 136
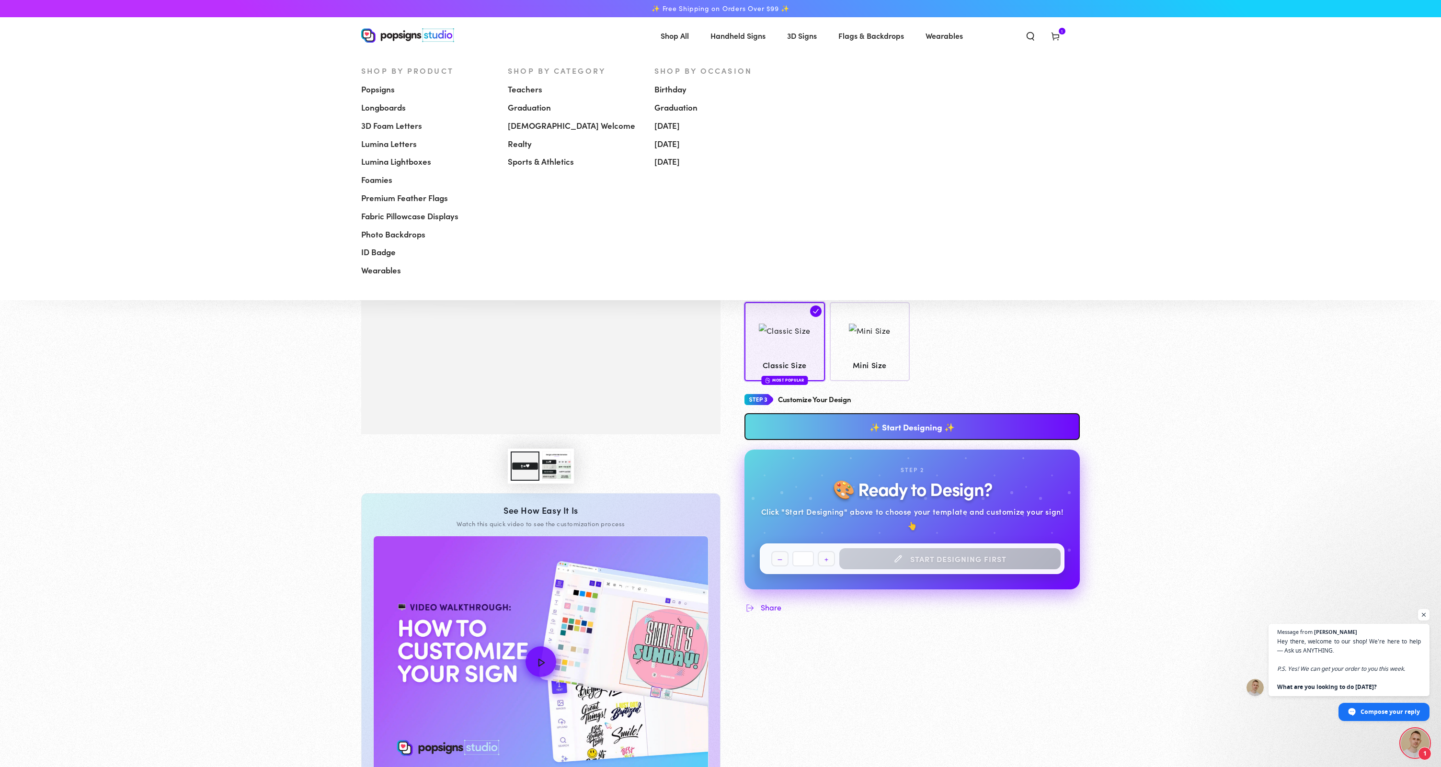
click at [552, 126] on span "[DEMOGRAPHIC_DATA] Welcome" at bounding box center [571, 125] width 127 height 11
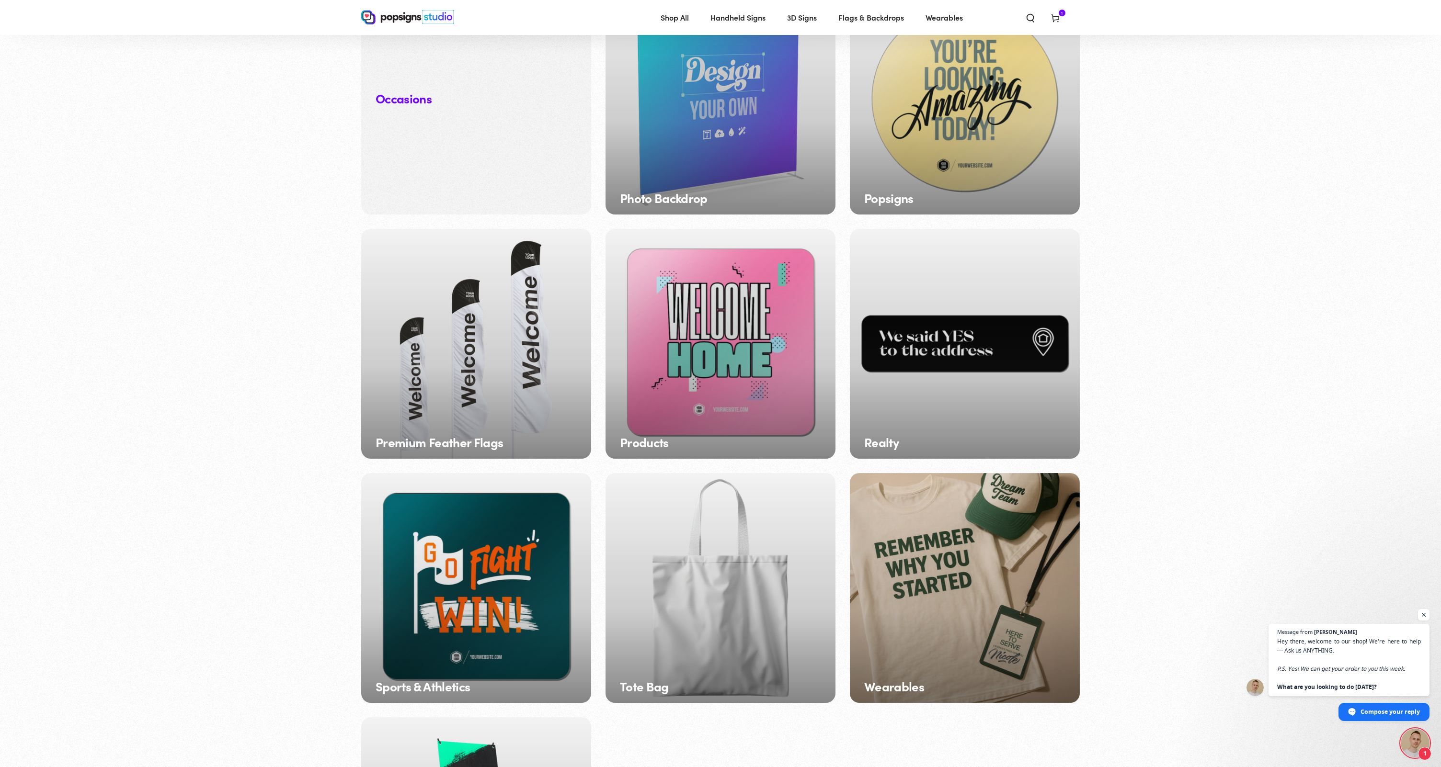
scroll to position [1328, 0]
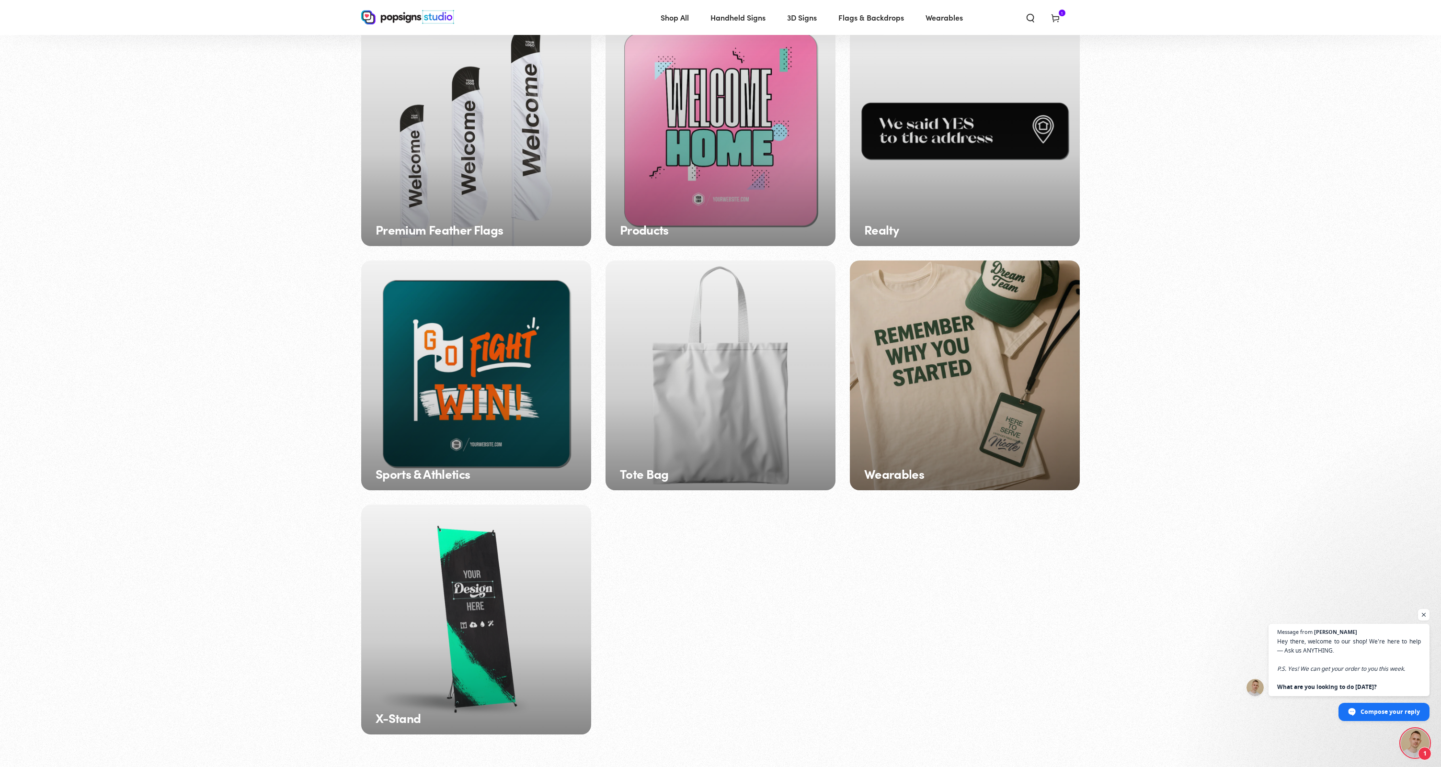
click at [722, 200] on div "Products" at bounding box center [720, 131] width 230 height 230
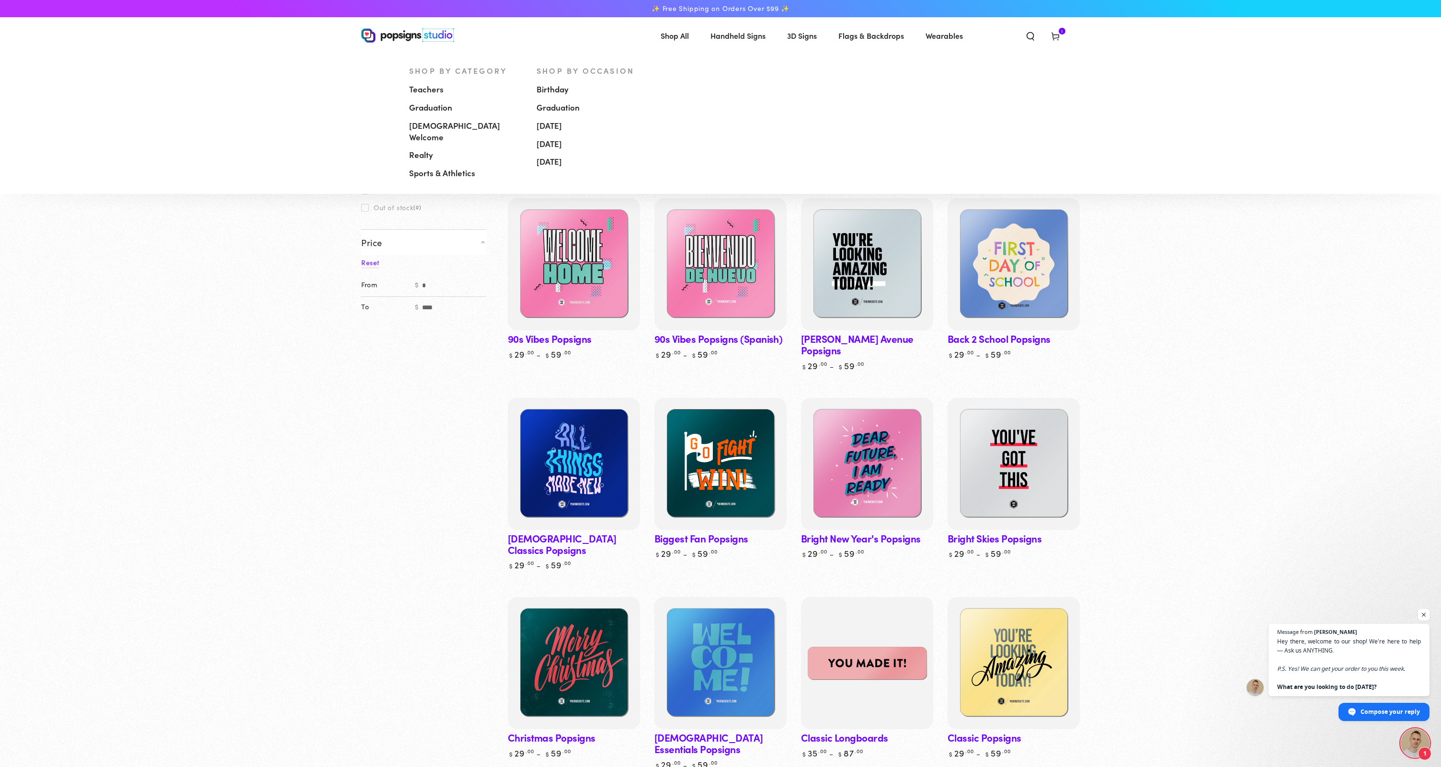
click at [464, 123] on span "[DEMOGRAPHIC_DATA] Welcome" at bounding box center [465, 131] width 113 height 23
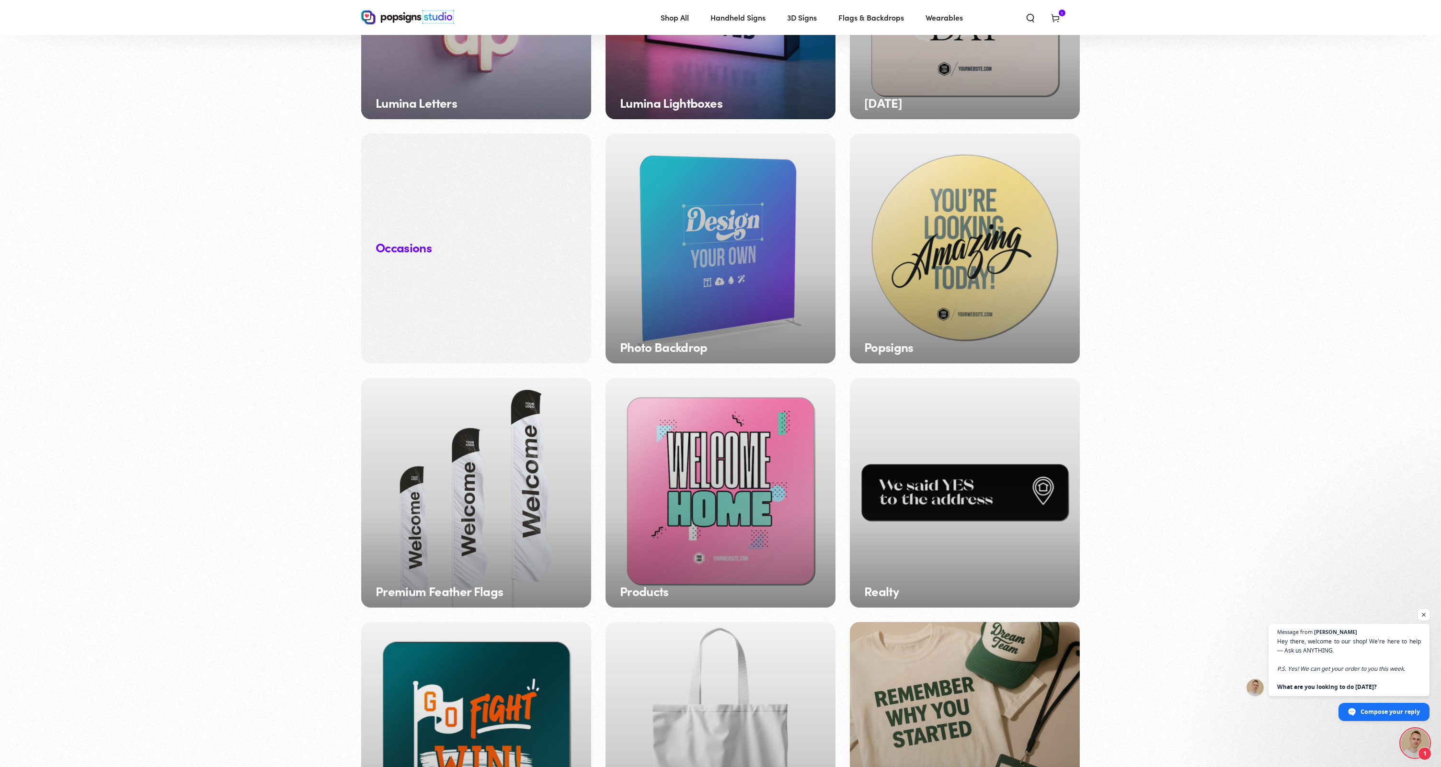
scroll to position [1082, 0]
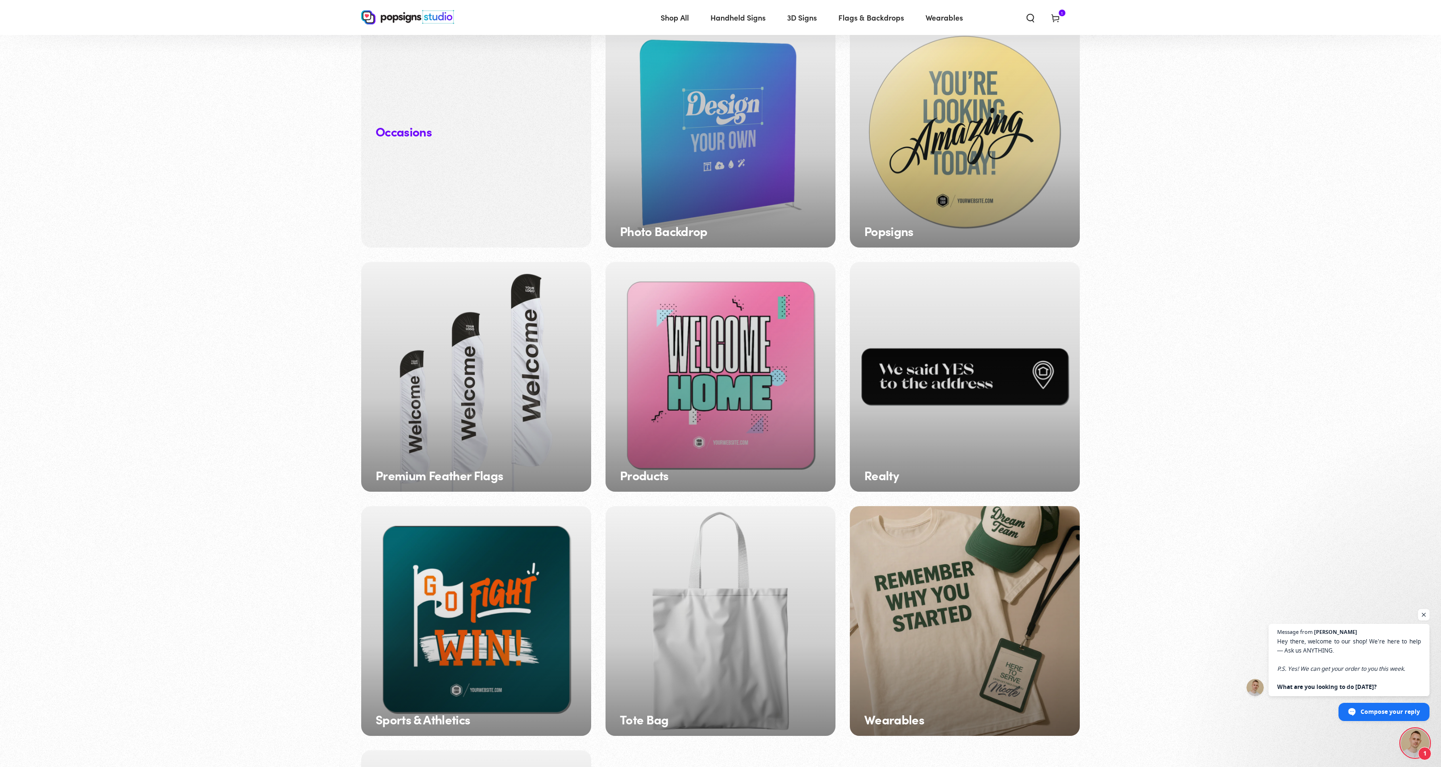
click at [925, 188] on div "Popsigns" at bounding box center [965, 133] width 230 height 230
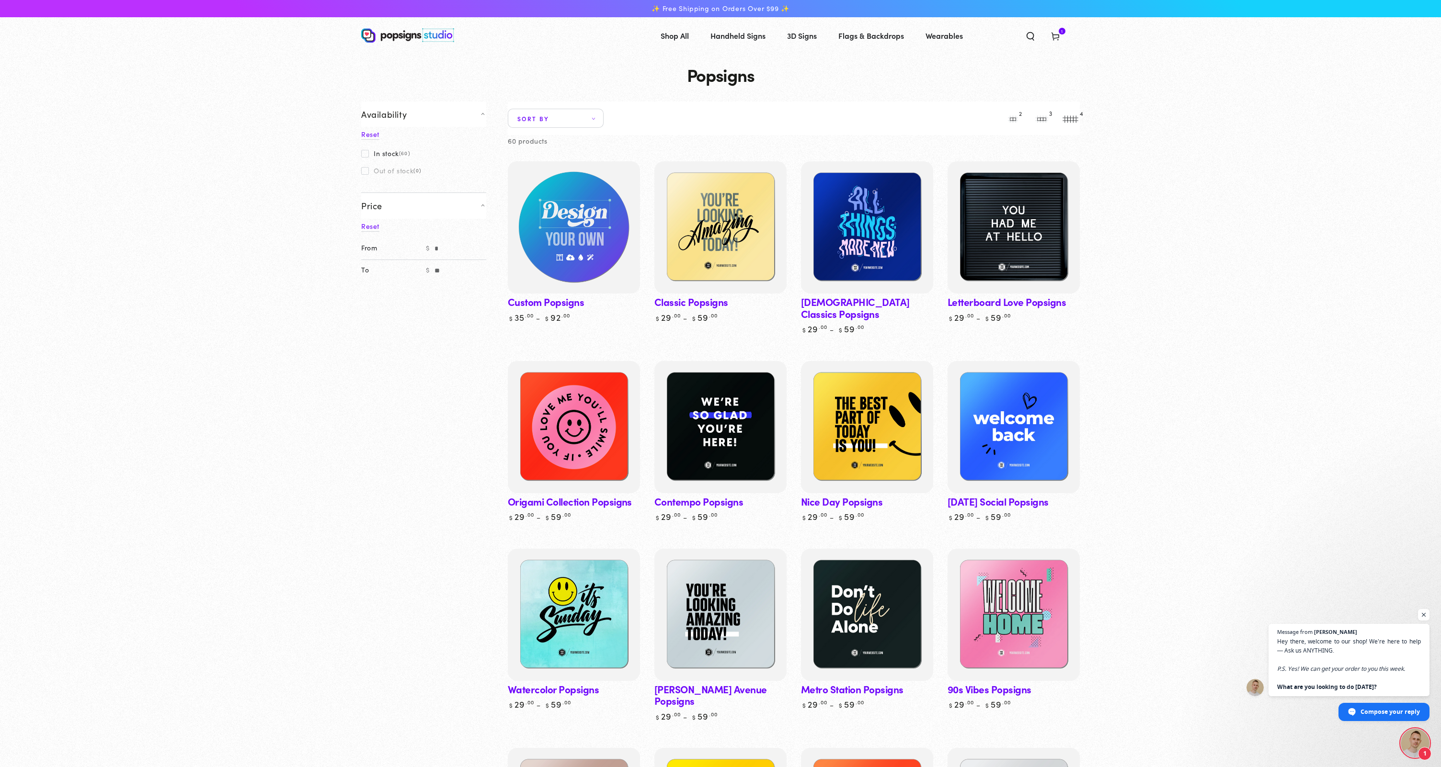
click at [579, 234] on img at bounding box center [574, 228] width 136 height 136
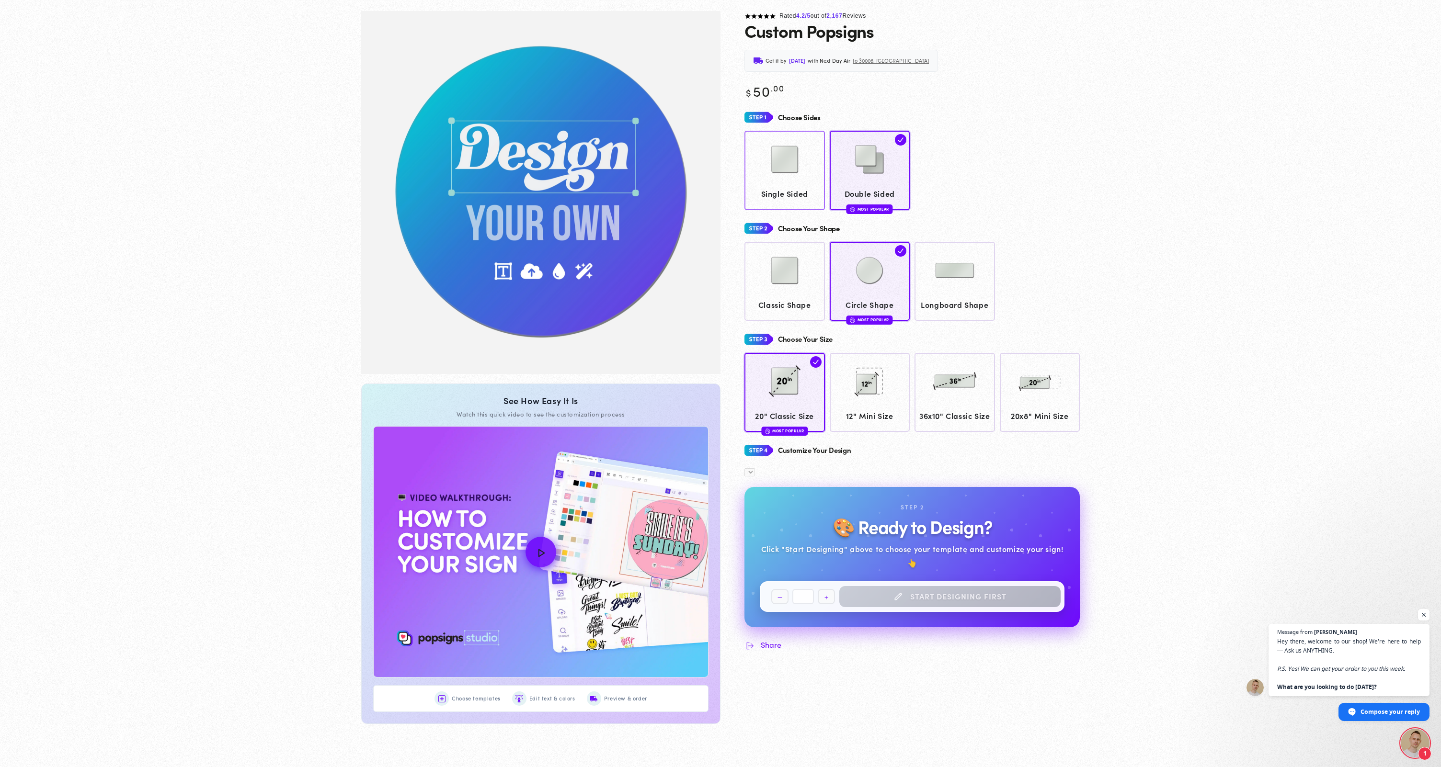
click at [796, 225] on div "Choose Sides Single Sided Double Sided Most Popular Choose Your Shape" at bounding box center [911, 270] width 335 height 323
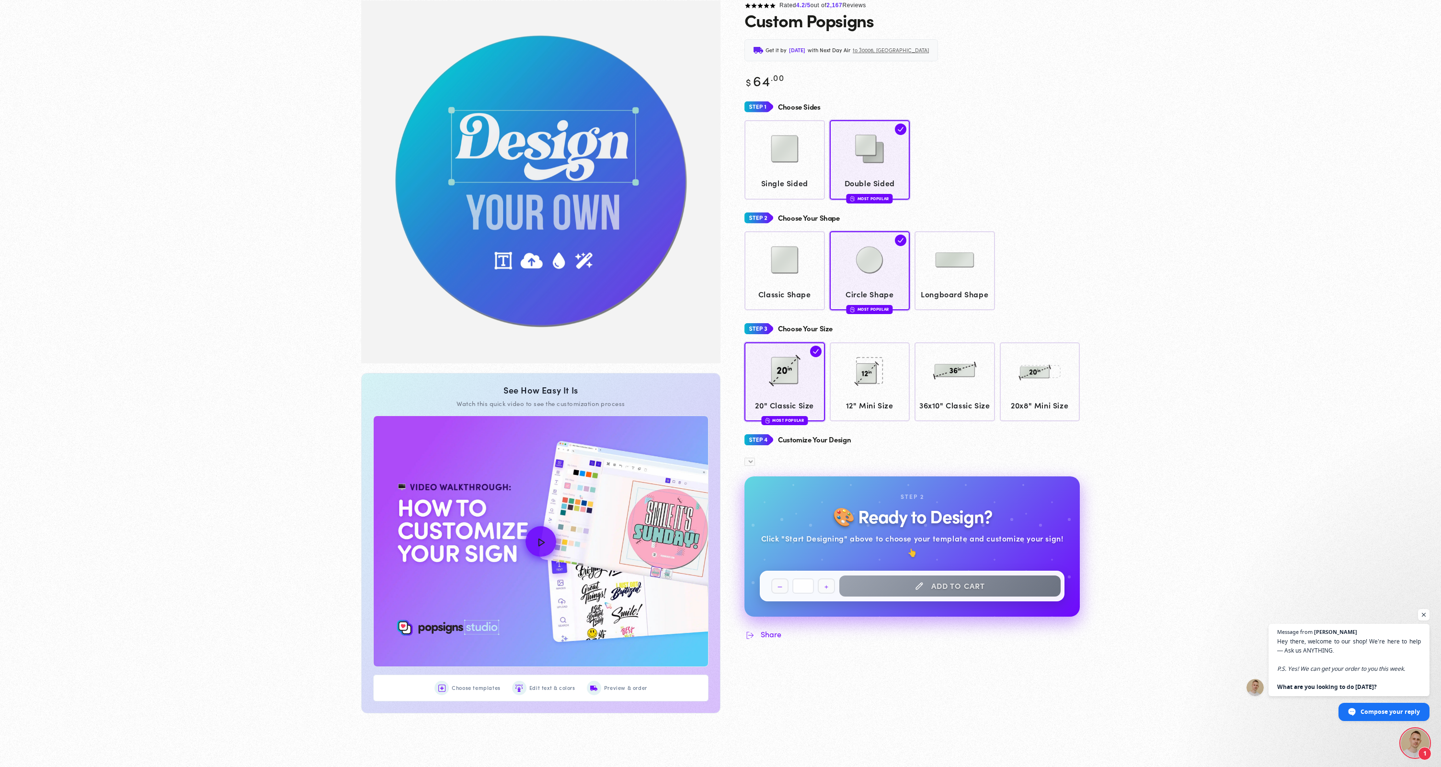
scroll to position [71, 0]
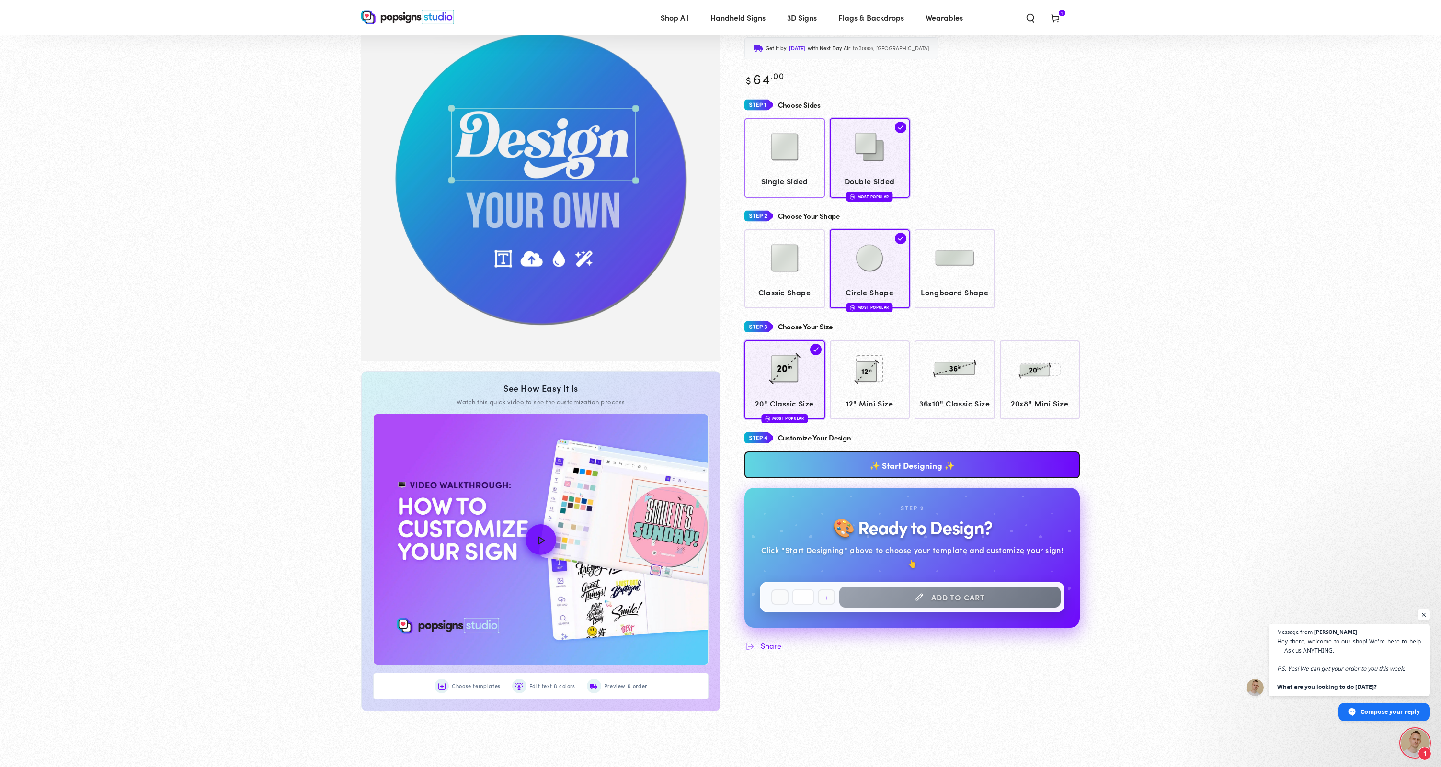
click at [769, 172] on link "Single Sided" at bounding box center [784, 157] width 80 height 79
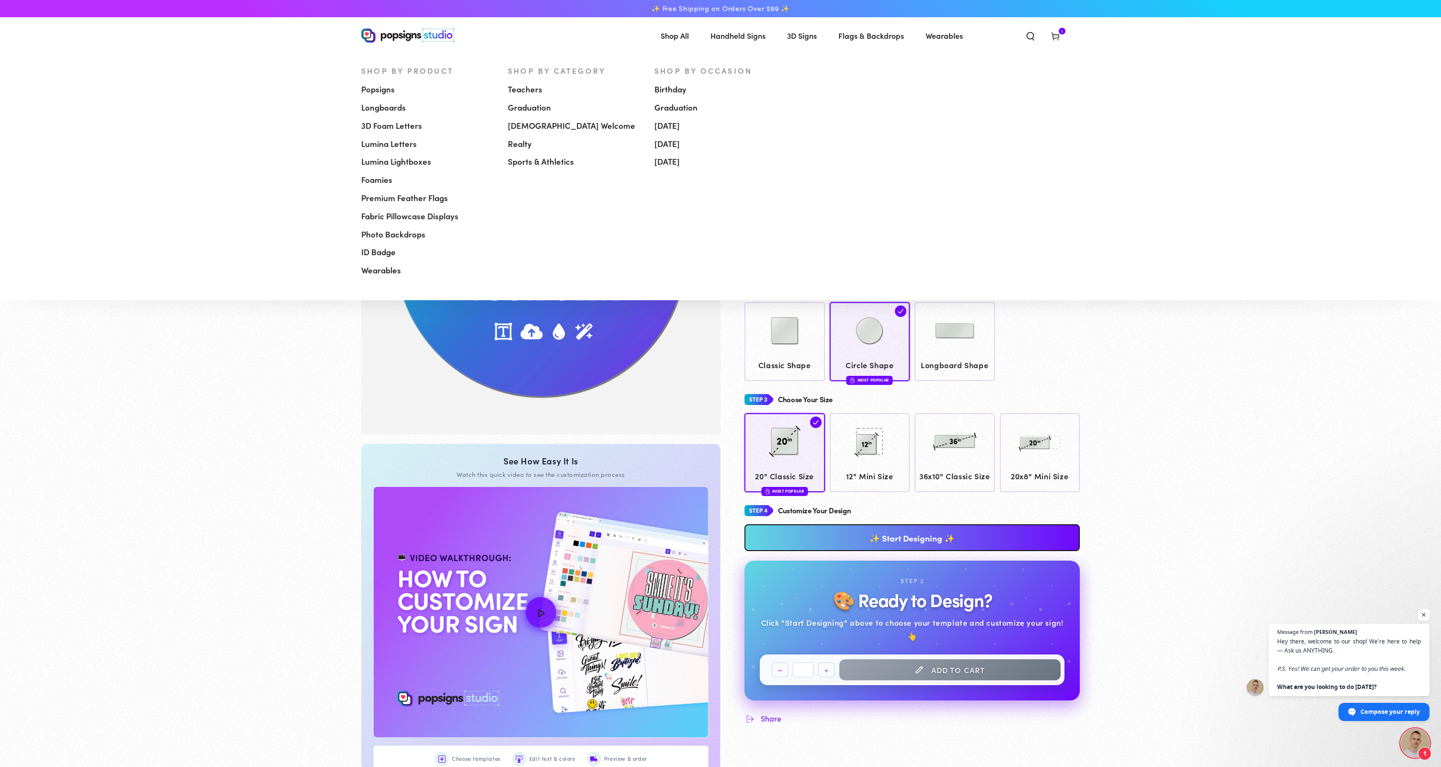
click at [369, 88] on span "Popsigns" at bounding box center [378, 89] width 34 height 11
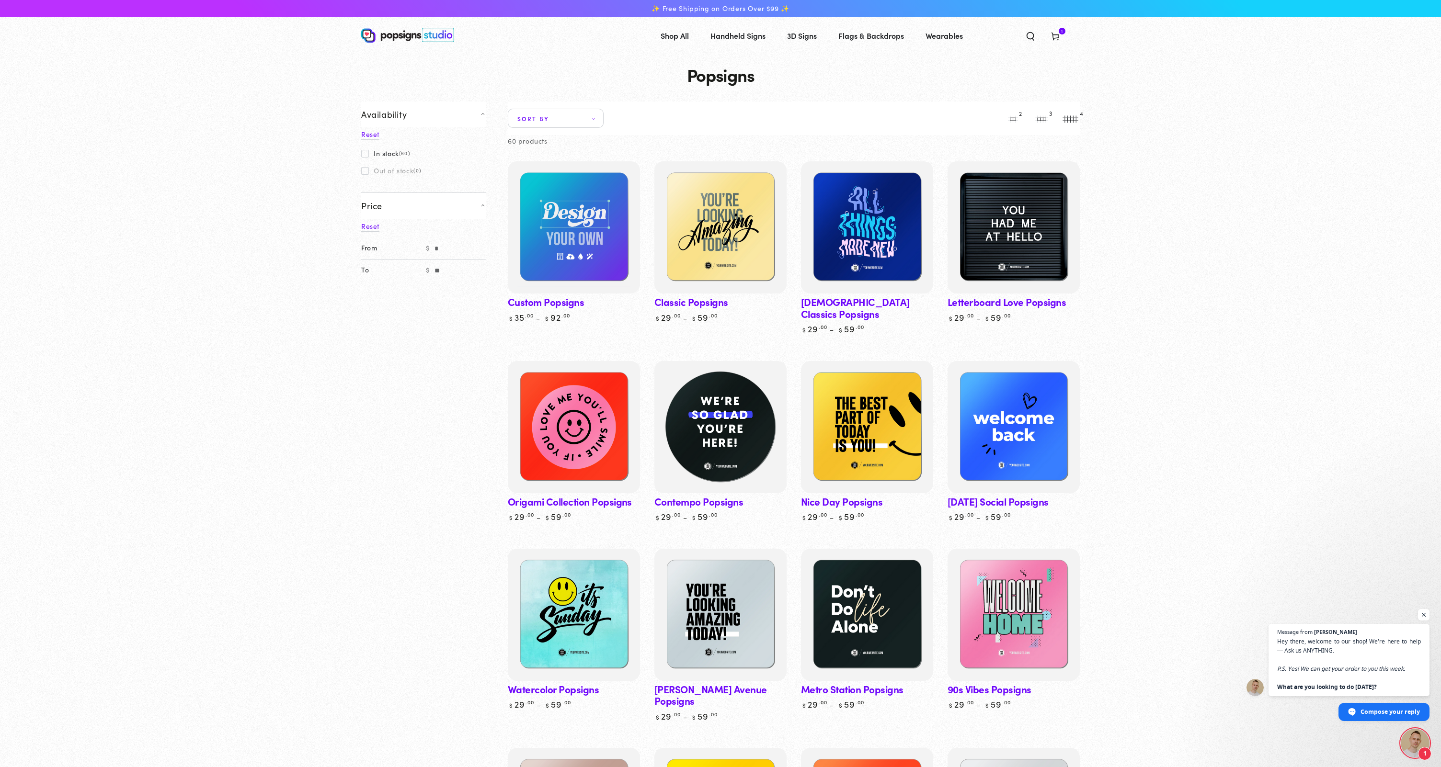
click at [707, 413] on img at bounding box center [720, 427] width 136 height 136
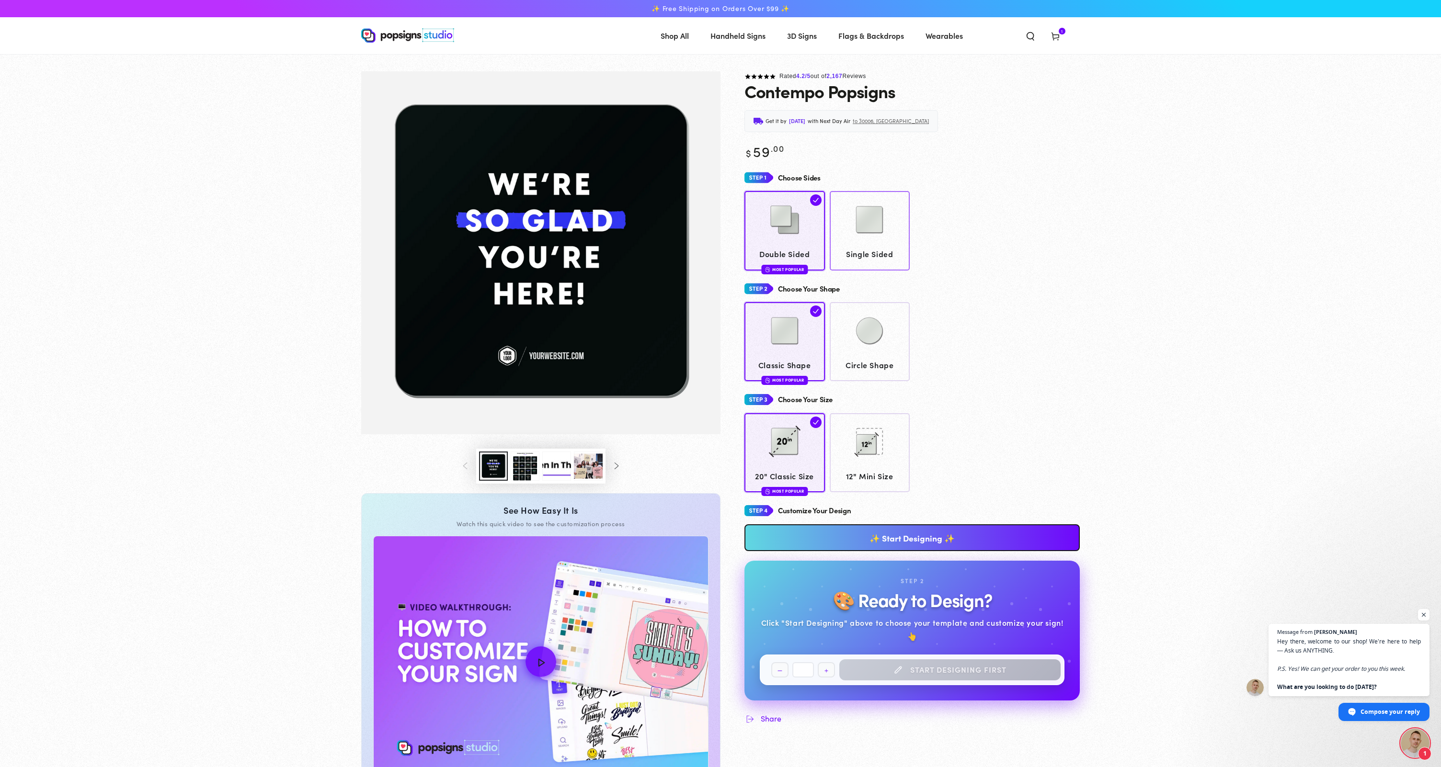
click at [864, 221] on img at bounding box center [869, 220] width 48 height 48
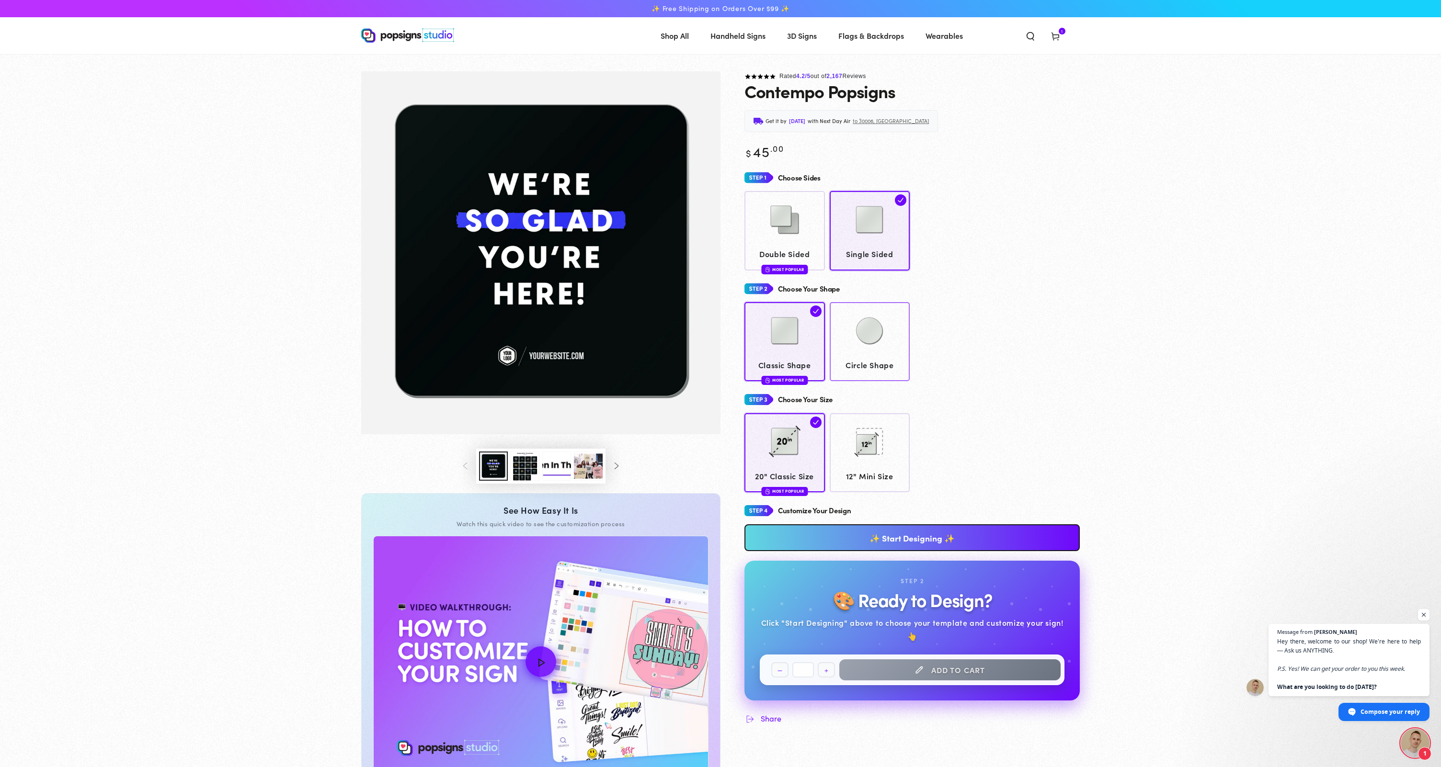
scroll to position [2, 0]
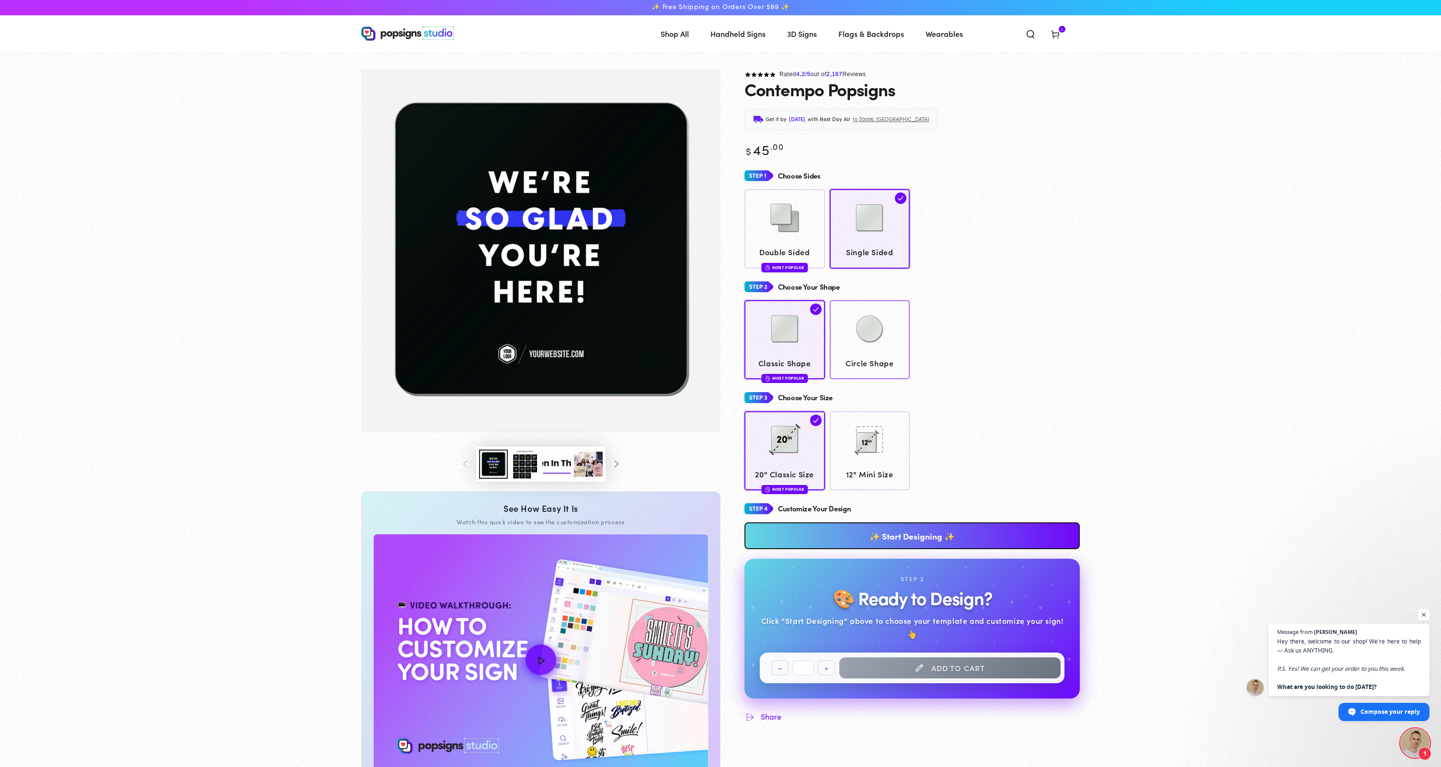
click at [872, 324] on img at bounding box center [869, 329] width 48 height 48
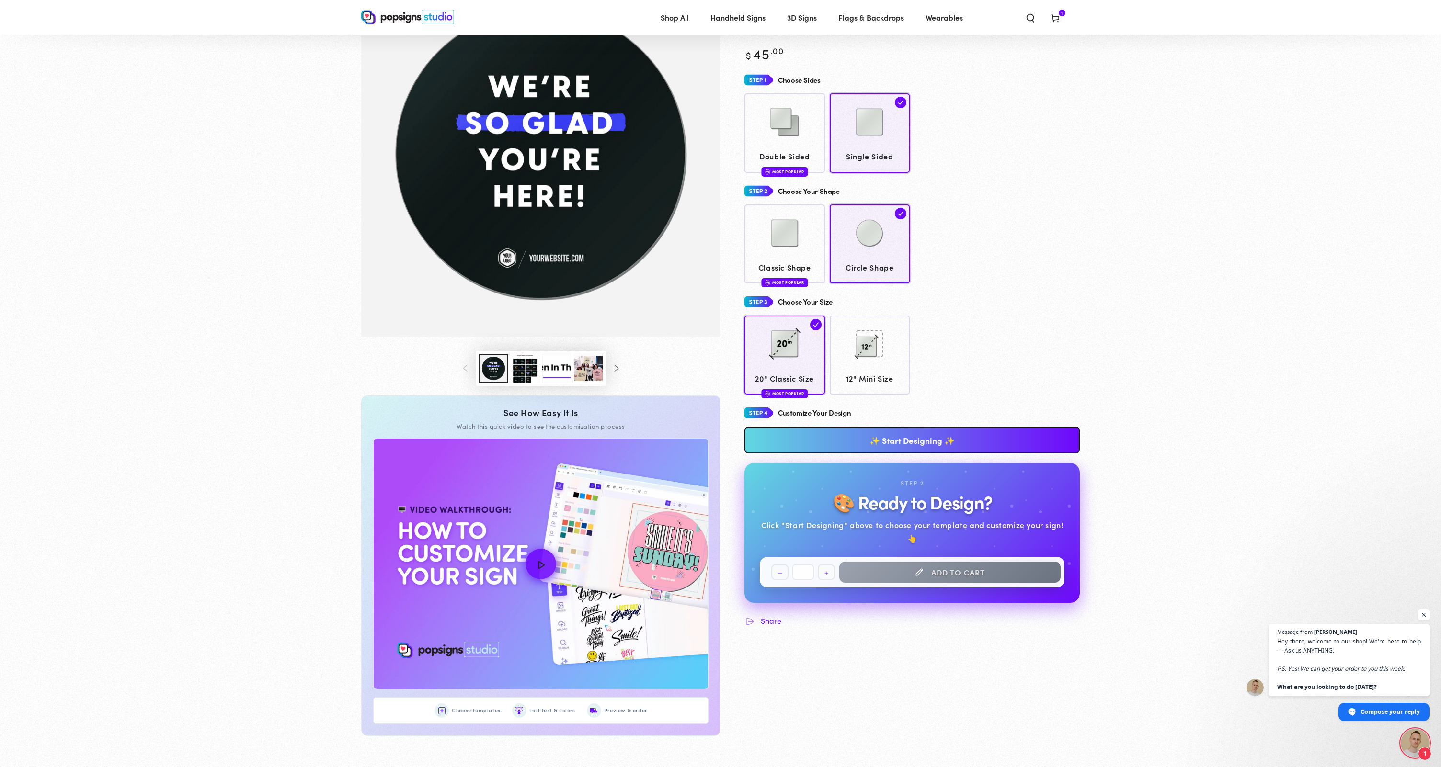
scroll to position [96, 0]
click at [897, 434] on link "✨ Start Designing ✨" at bounding box center [911, 439] width 335 height 27
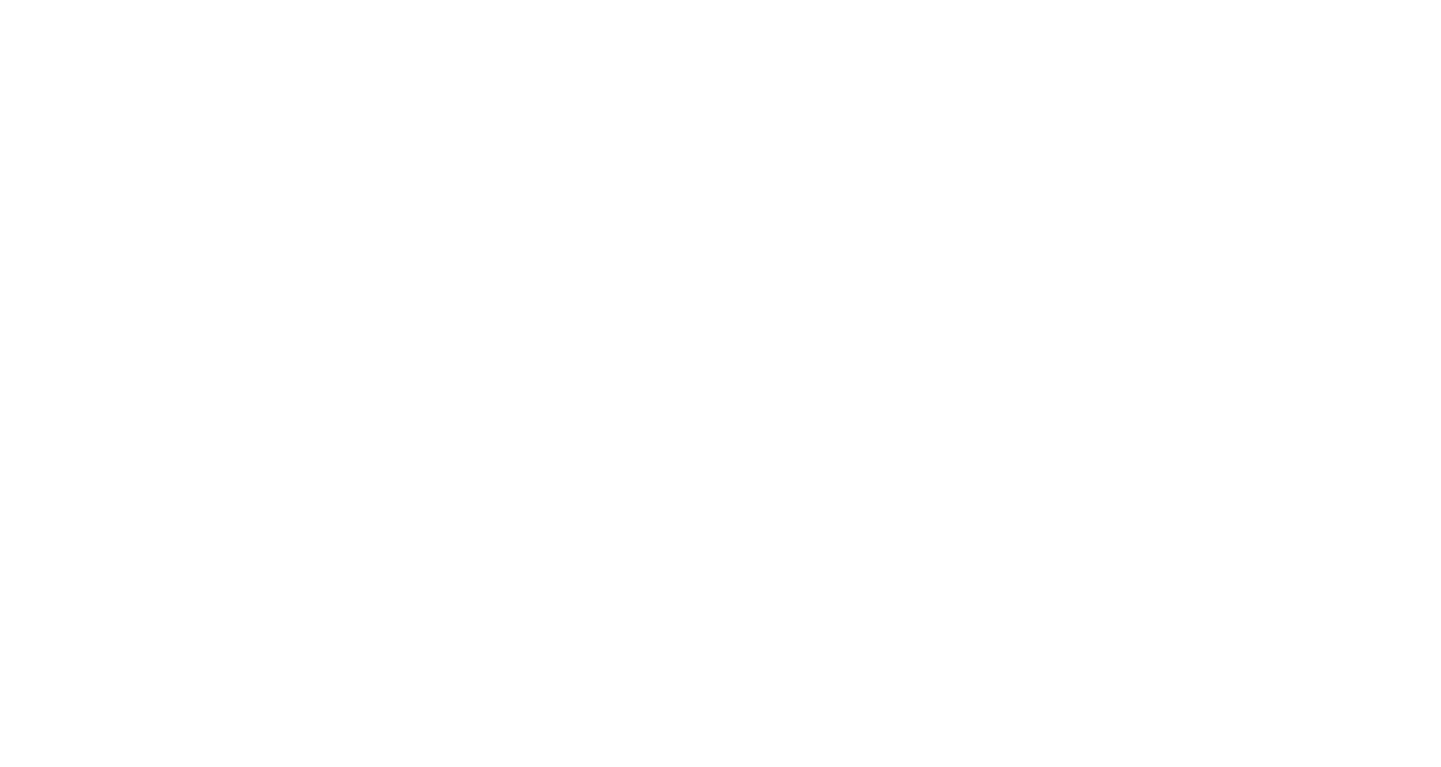
scroll to position [0, 0]
type textarea "An ancient tree with a door leading to a magical world"
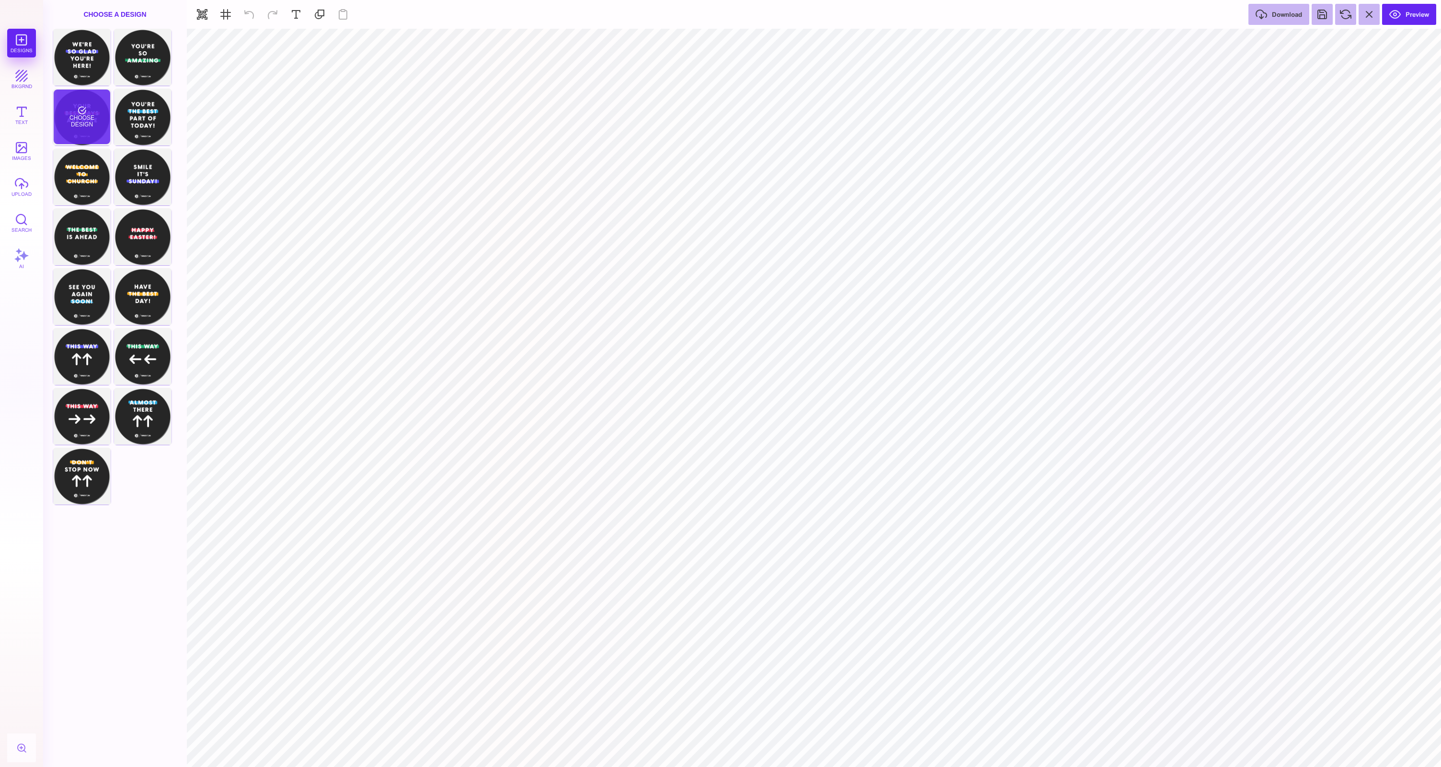
click at [81, 131] on div "Choose Design" at bounding box center [82, 117] width 56 height 55
click at [24, 150] on button "images" at bounding box center [21, 151] width 29 height 29
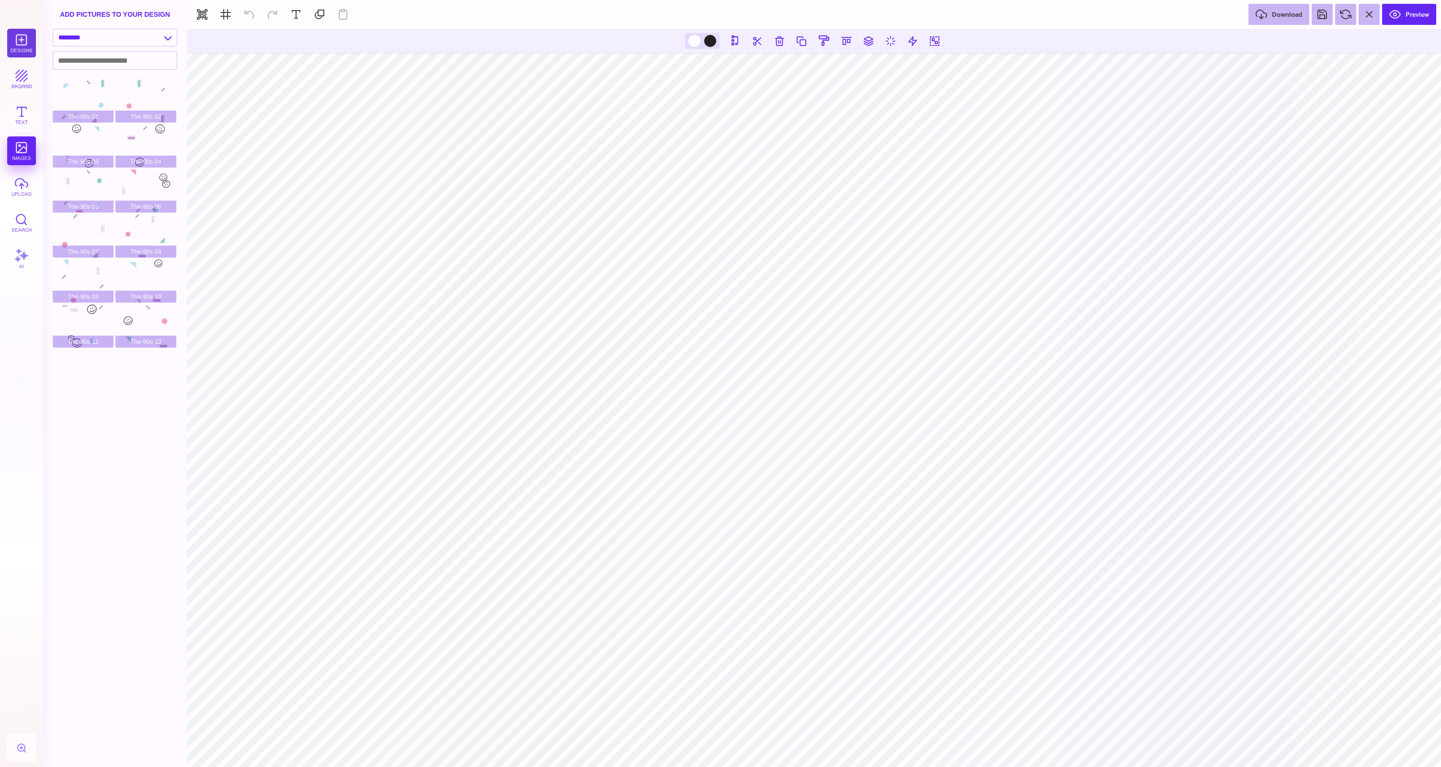
click at [14, 44] on button "Designs" at bounding box center [21, 43] width 29 height 29
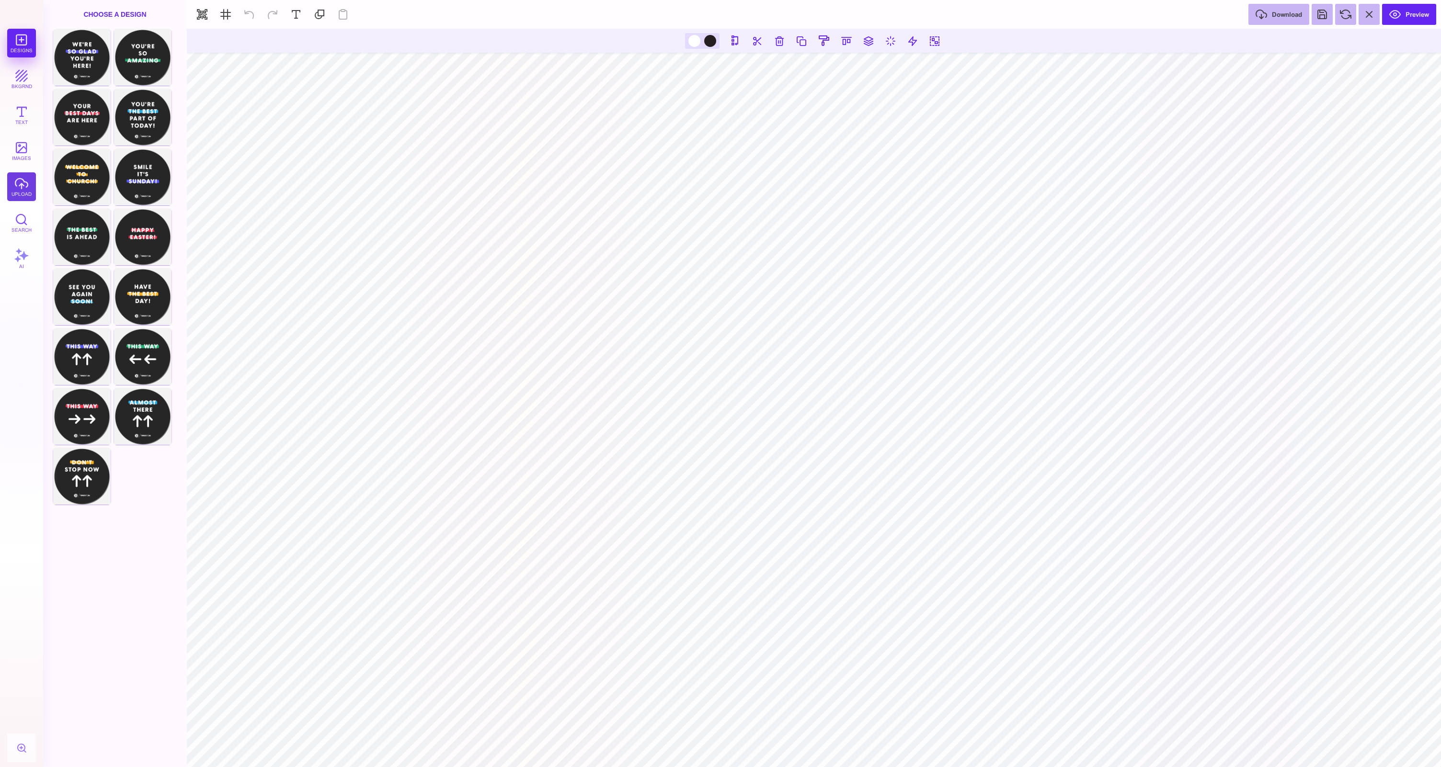
click at [20, 195] on button "upload" at bounding box center [21, 186] width 29 height 29
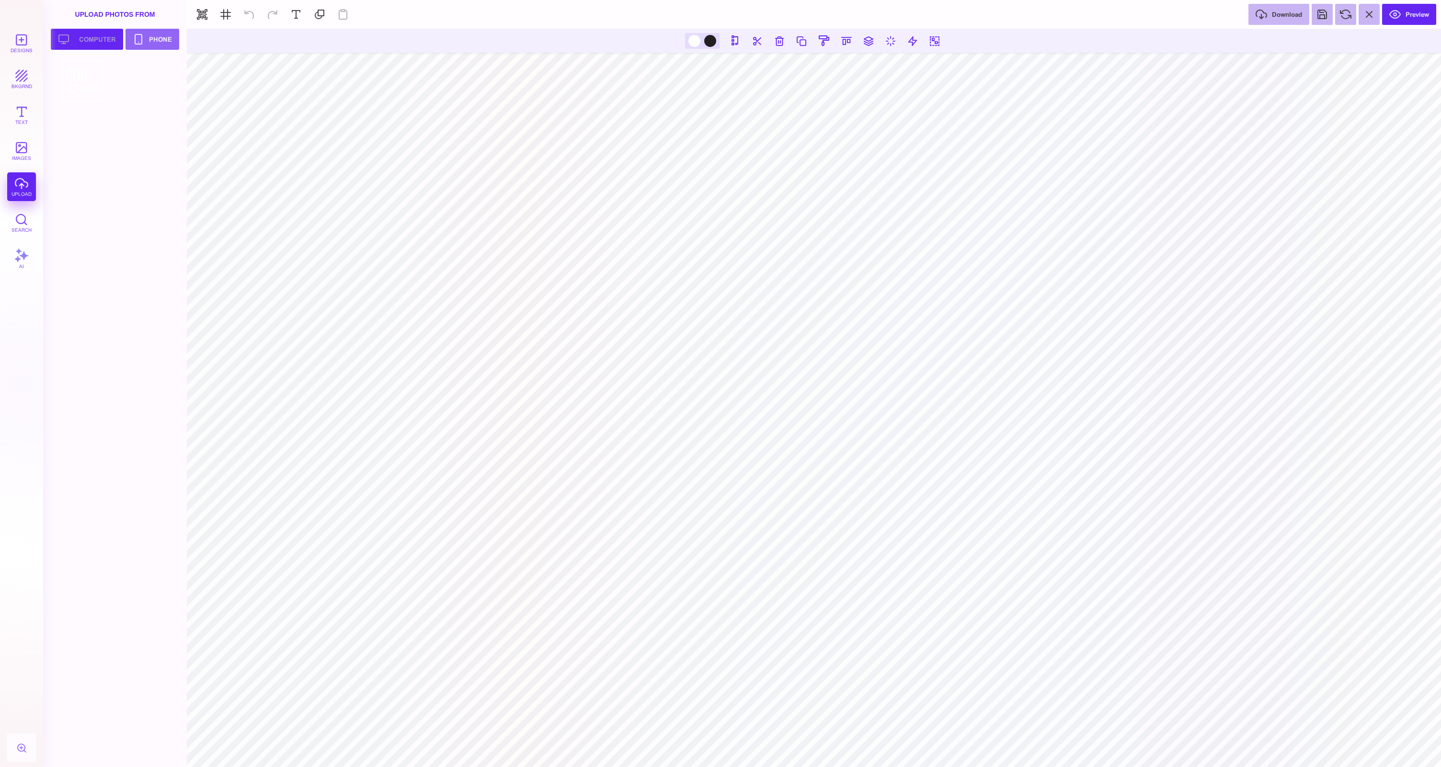
click at [93, 41] on button "Upload your artwork Computer" at bounding box center [87, 39] width 72 height 21
click at [127, 85] on div at bounding box center [145, 80] width 61 height 43
type input "#262626"
click at [1402, 20] on button "Preview" at bounding box center [1409, 14] width 54 height 21
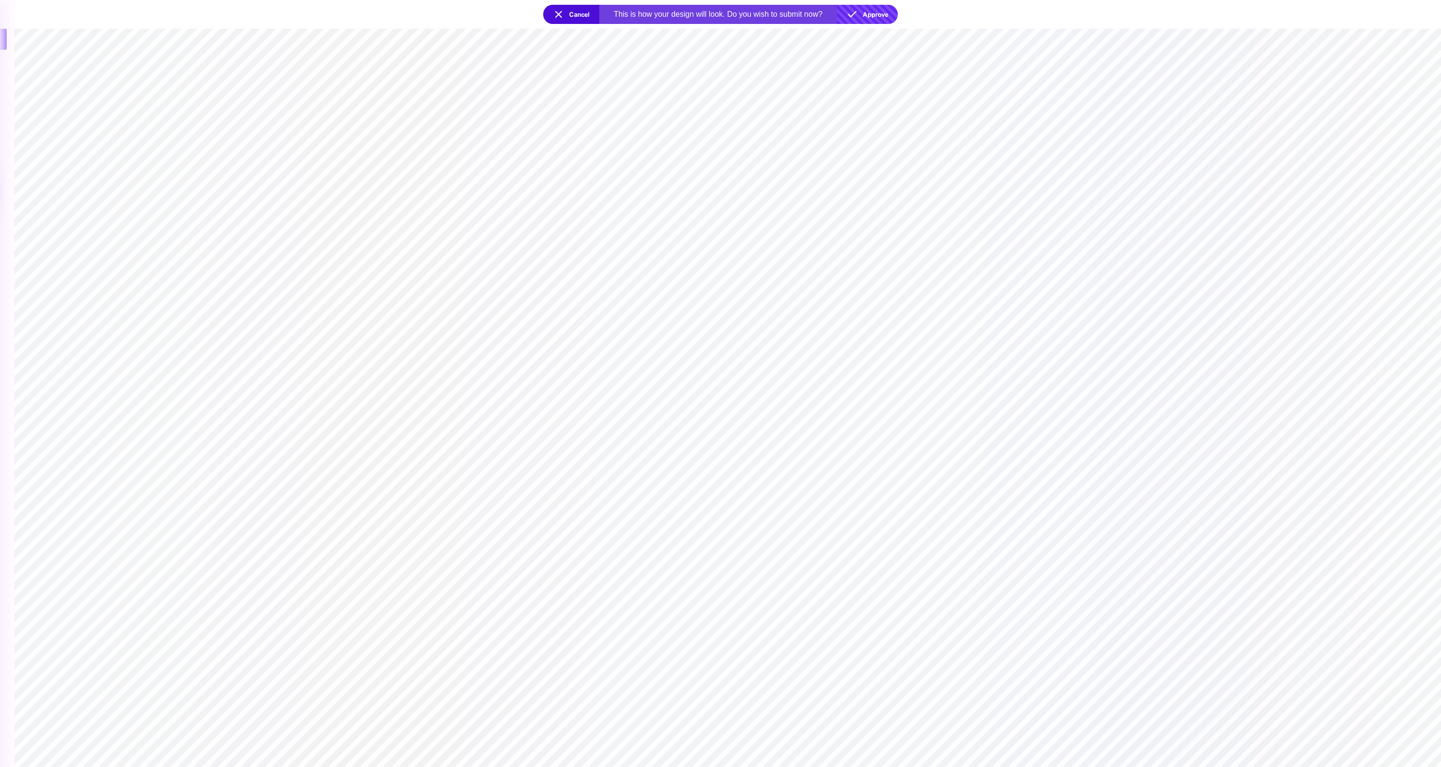
click at [874, 20] on button "Approve" at bounding box center [867, 14] width 61 height 19
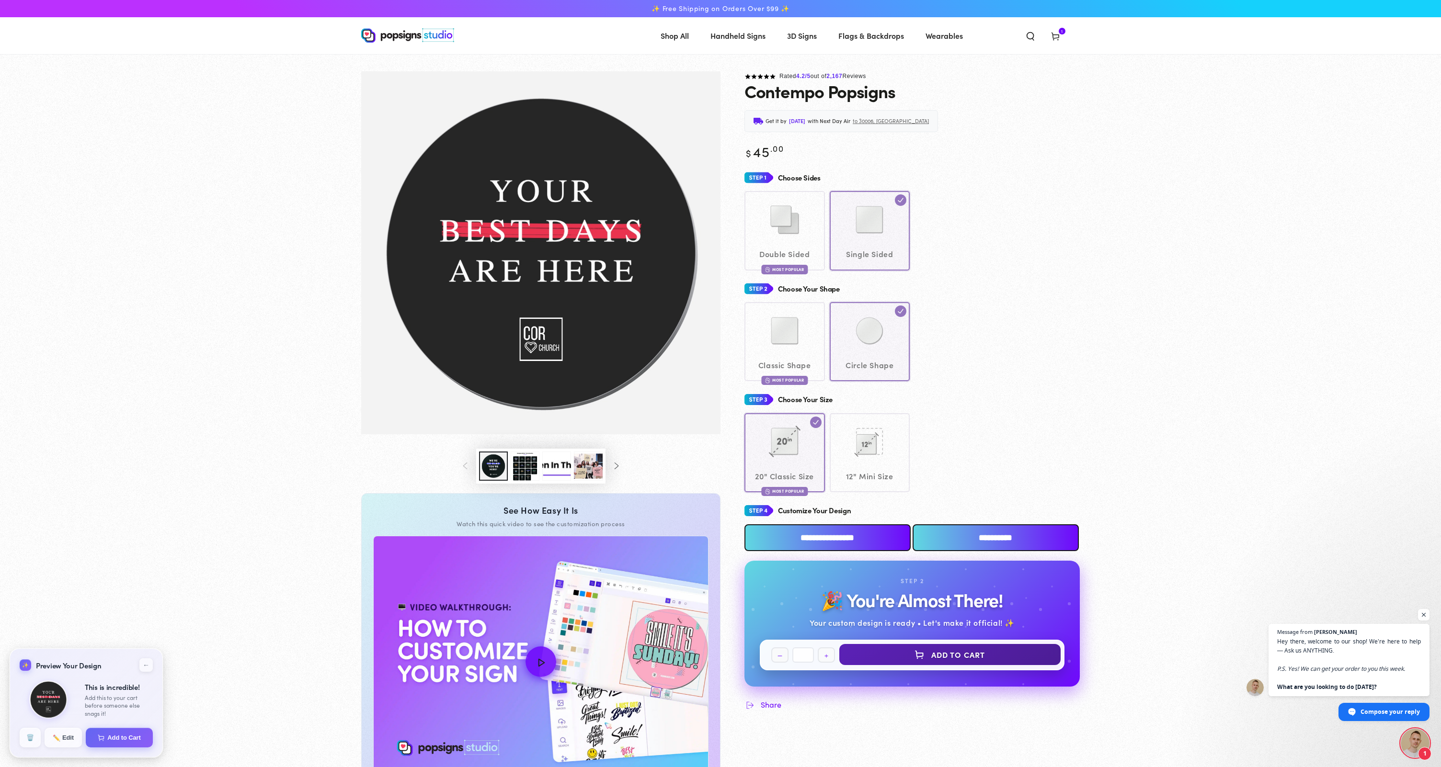
click at [966, 650] on button "Add to Cart" at bounding box center [949, 654] width 221 height 21
select select "**********"
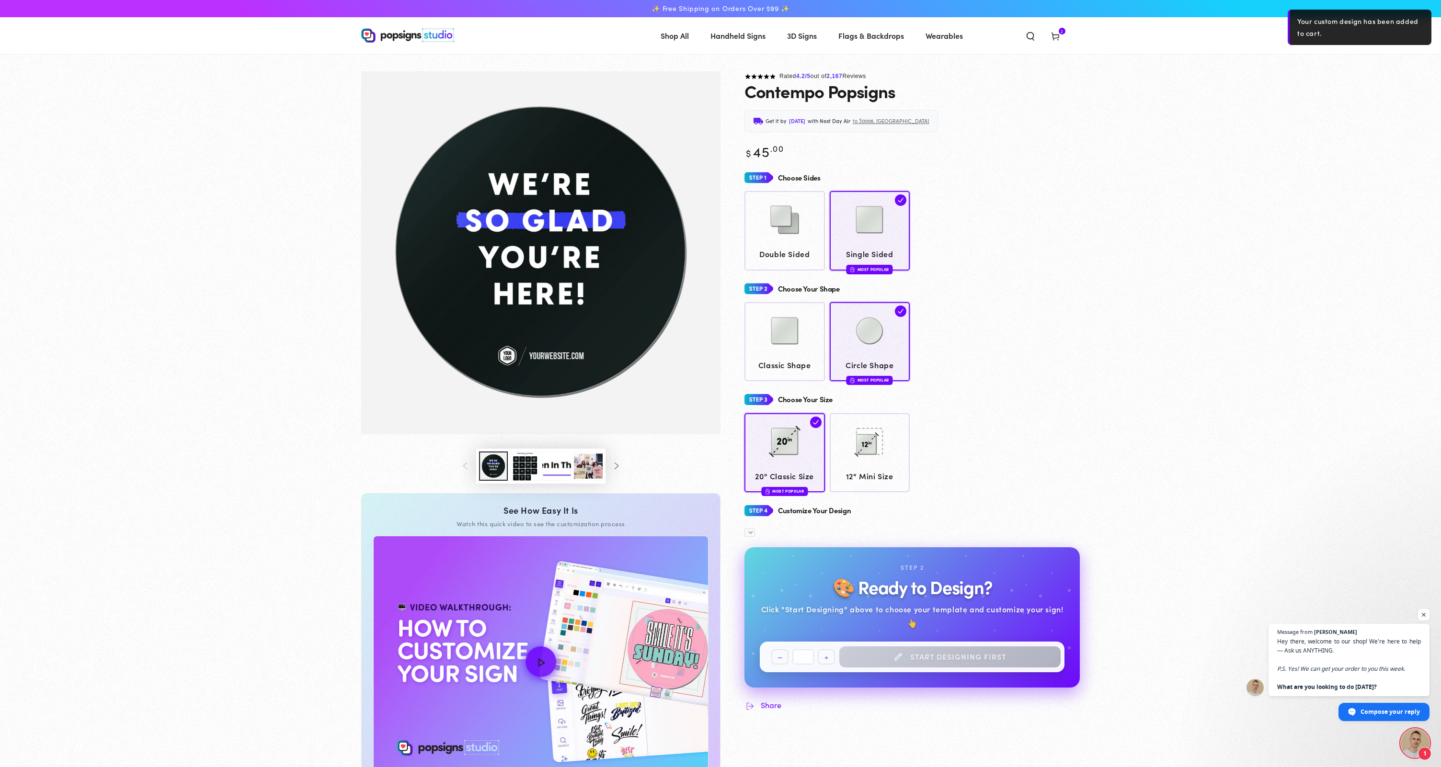
click at [1057, 36] on icon at bounding box center [1055, 36] width 10 height 10
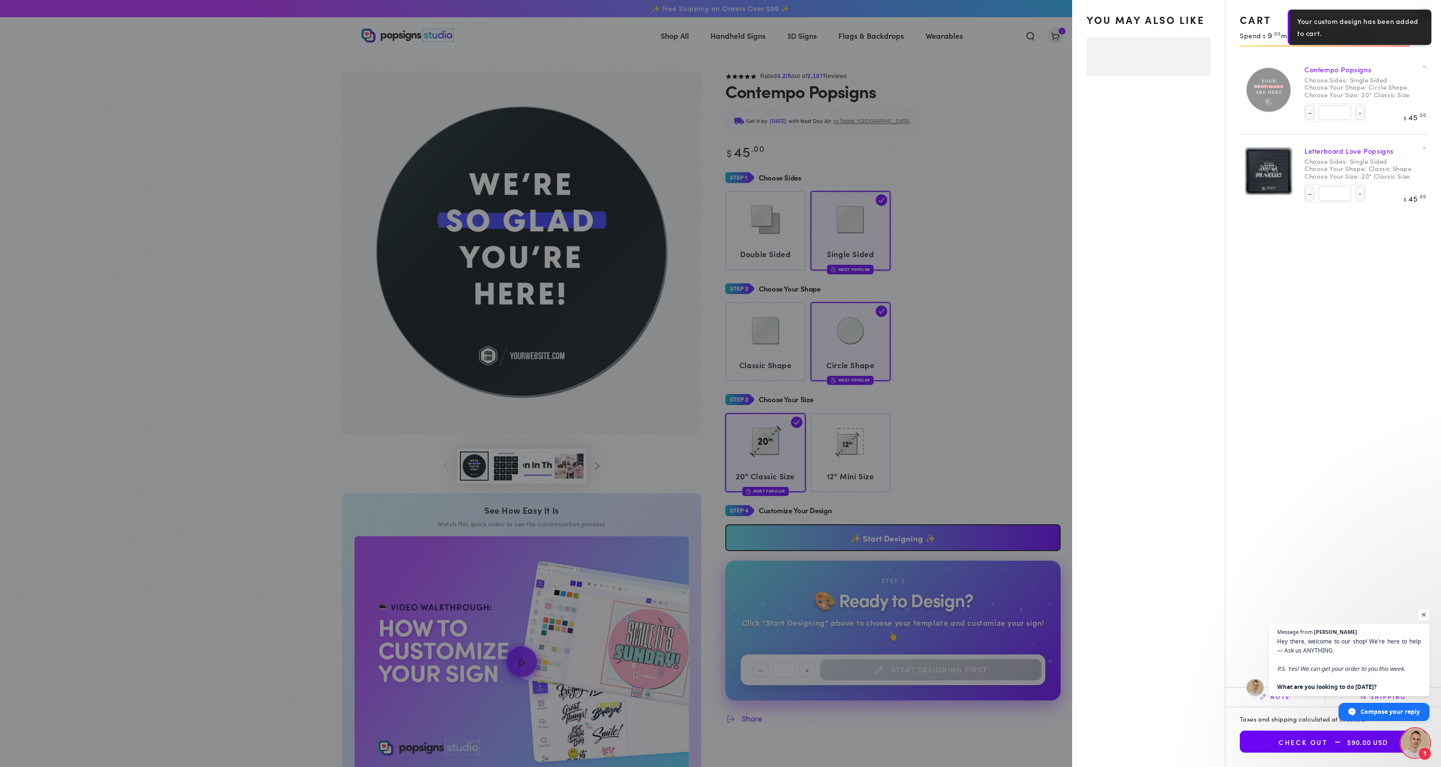
select select "**********"
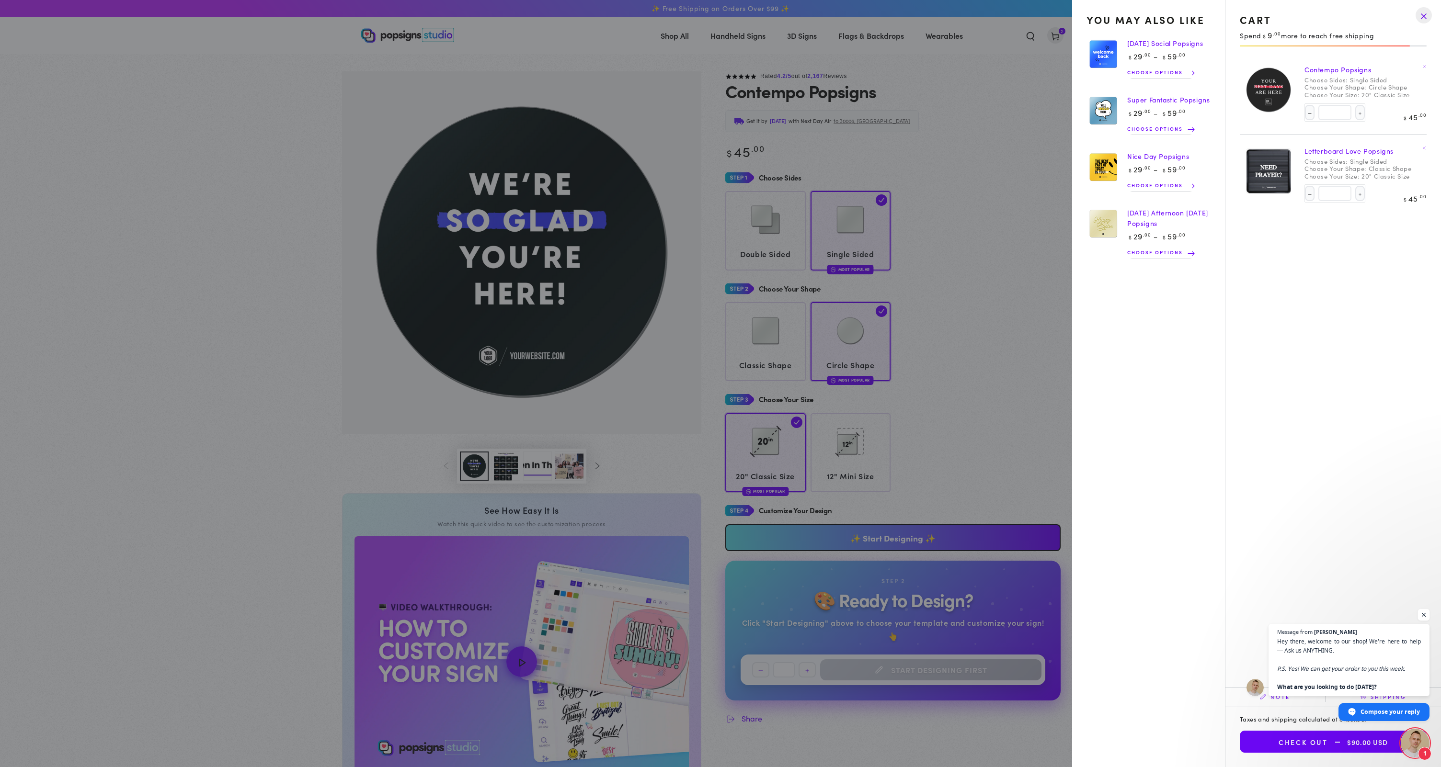
click at [1425, 613] on span "Open chat" at bounding box center [1424, 615] width 12 height 12
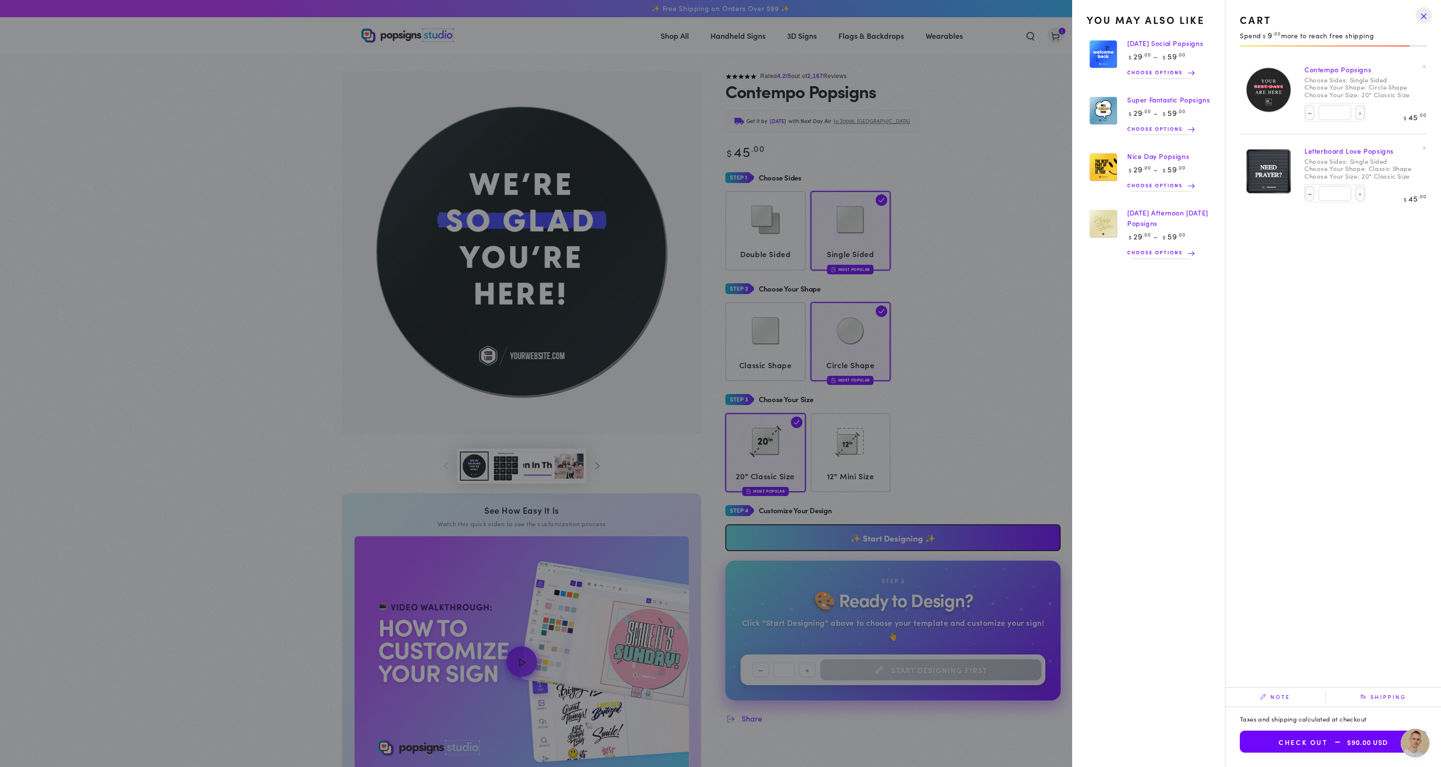
click at [1320, 740] on button "Check out $90.00 USD" at bounding box center [1333, 742] width 187 height 22
